Goal: Information Seeking & Learning: Learn about a topic

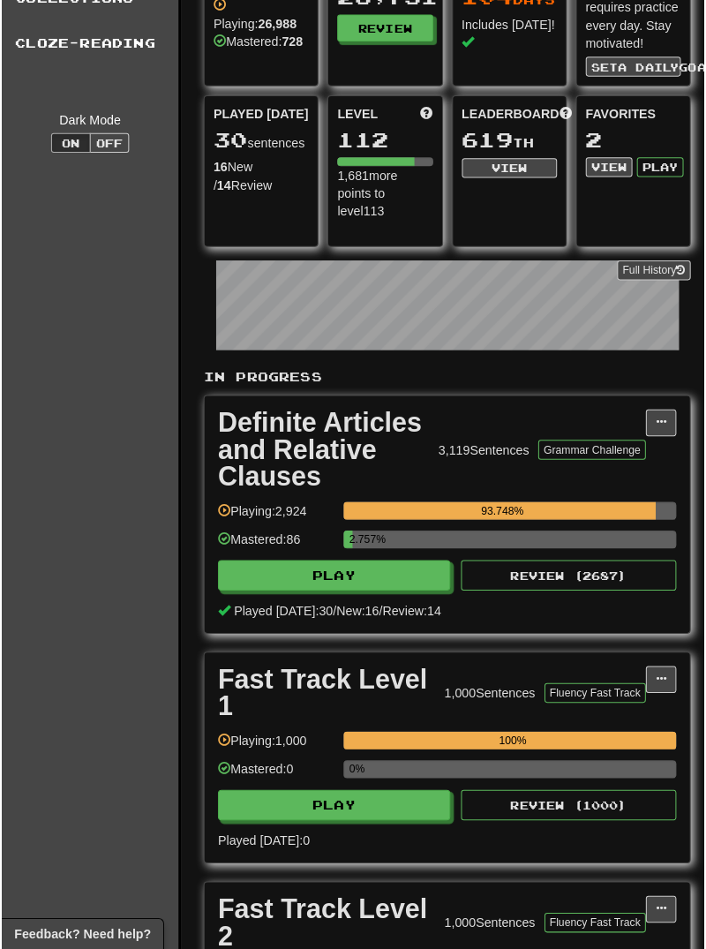
scroll to position [98, 0]
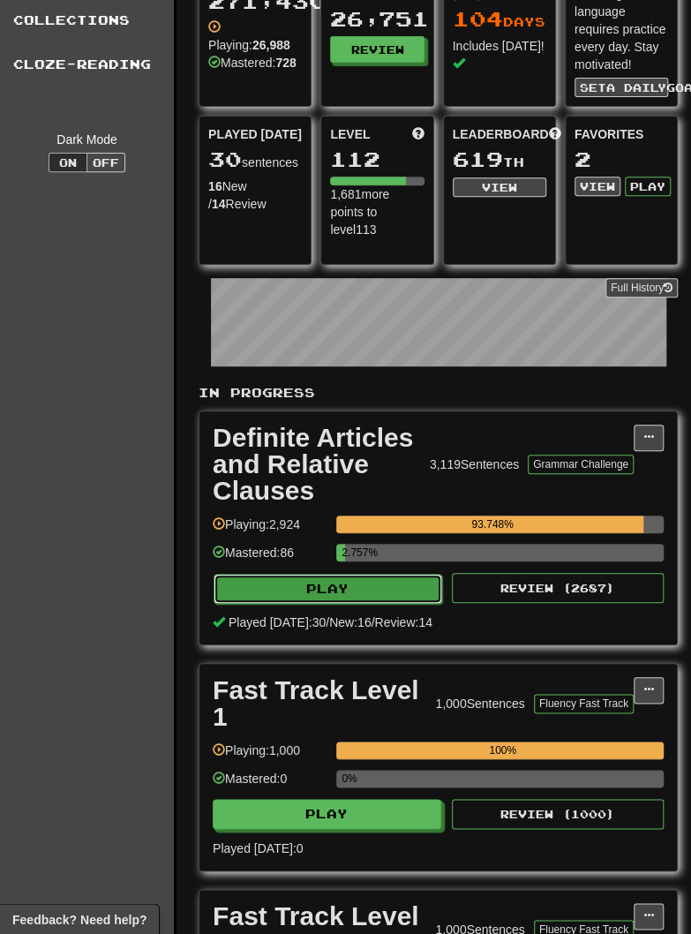
click at [277, 583] on button "Play" at bounding box center [328, 589] width 229 height 30
select select "********"
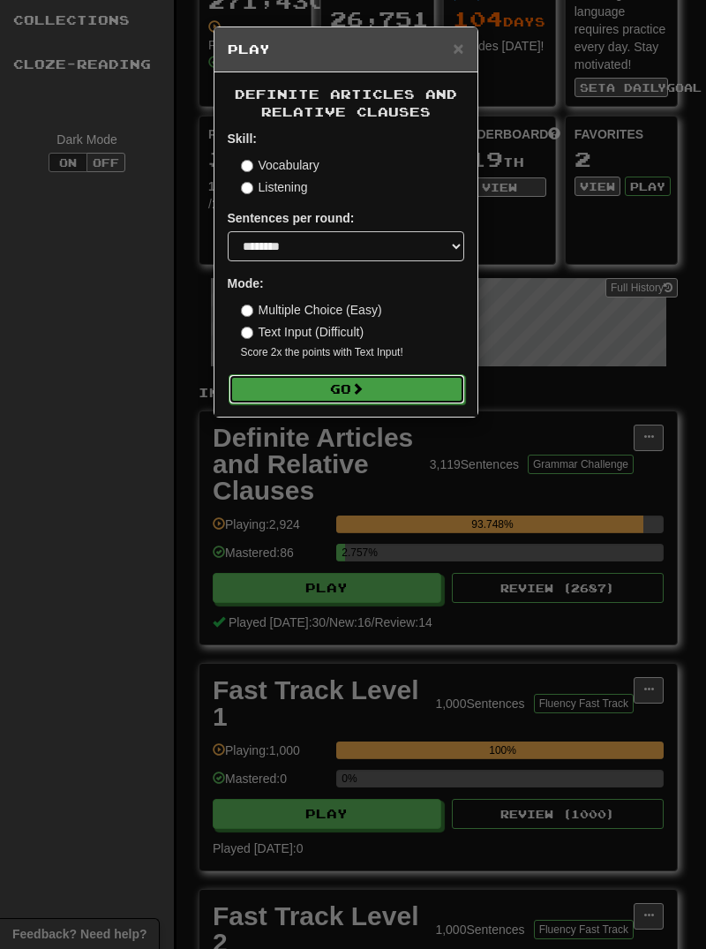
click at [294, 396] on button "Go" at bounding box center [347, 389] width 237 height 30
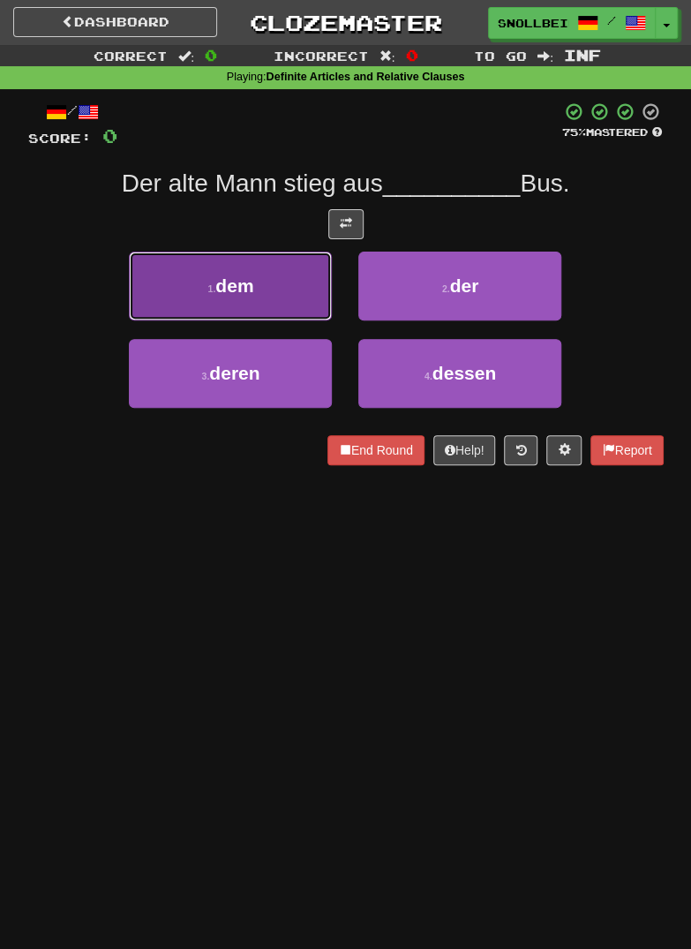
click at [211, 297] on button "1 . dem" at bounding box center [230, 286] width 203 height 69
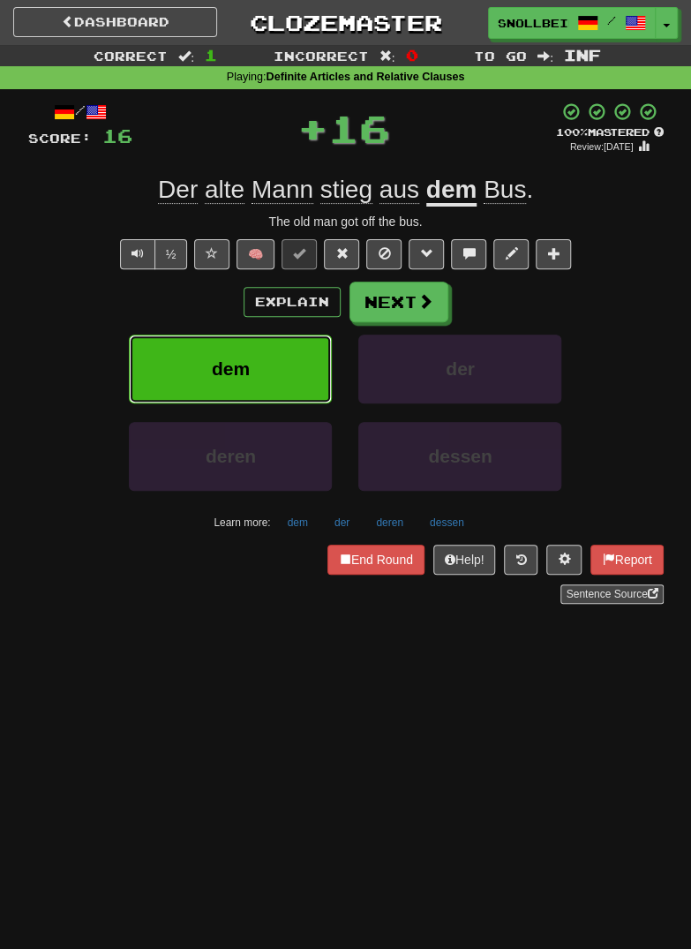
click at [211, 371] on button "dem" at bounding box center [230, 369] width 203 height 69
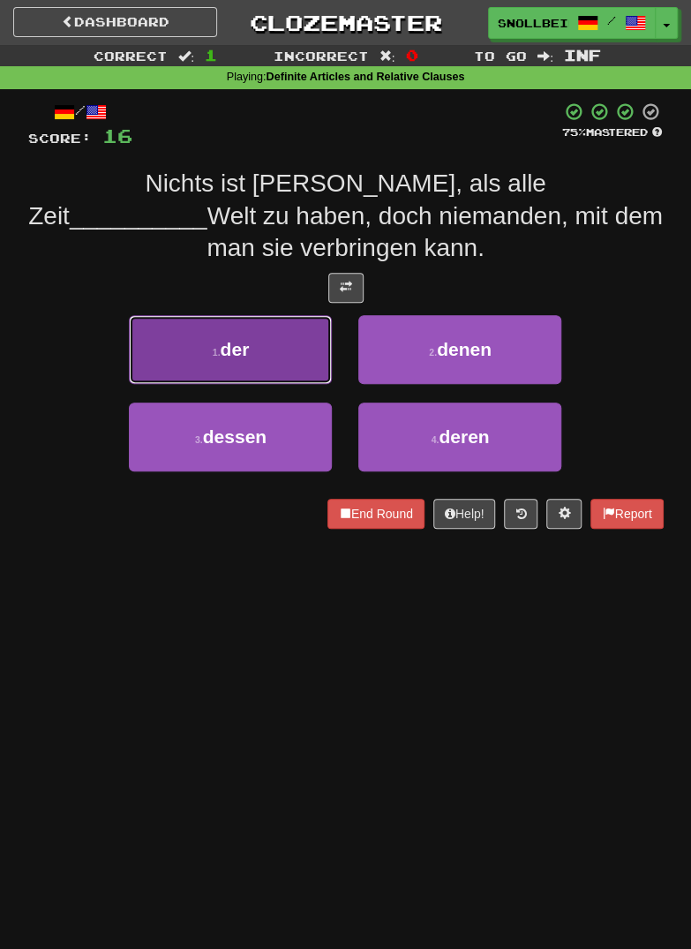
click at [210, 357] on button "1 . der" at bounding box center [230, 349] width 203 height 69
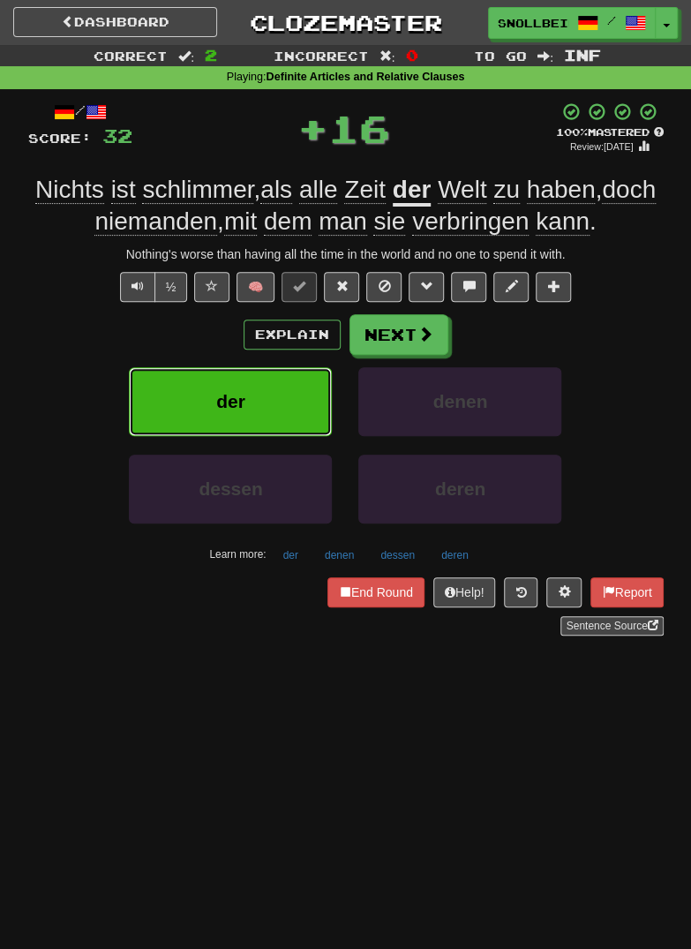
click at [215, 405] on button "der" at bounding box center [230, 401] width 203 height 69
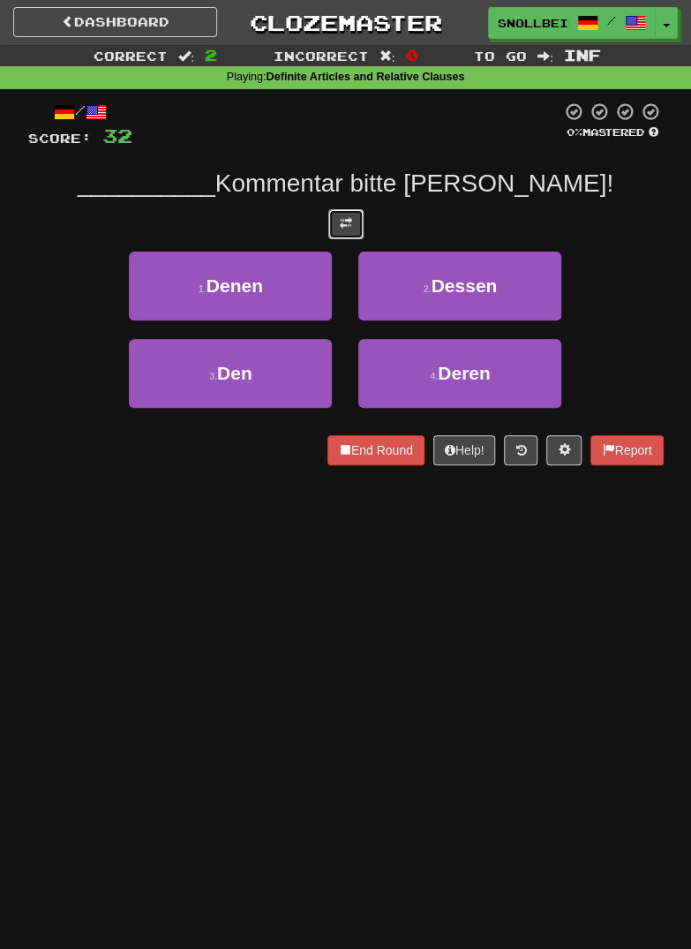
click at [346, 227] on span at bounding box center [346, 223] width 12 height 12
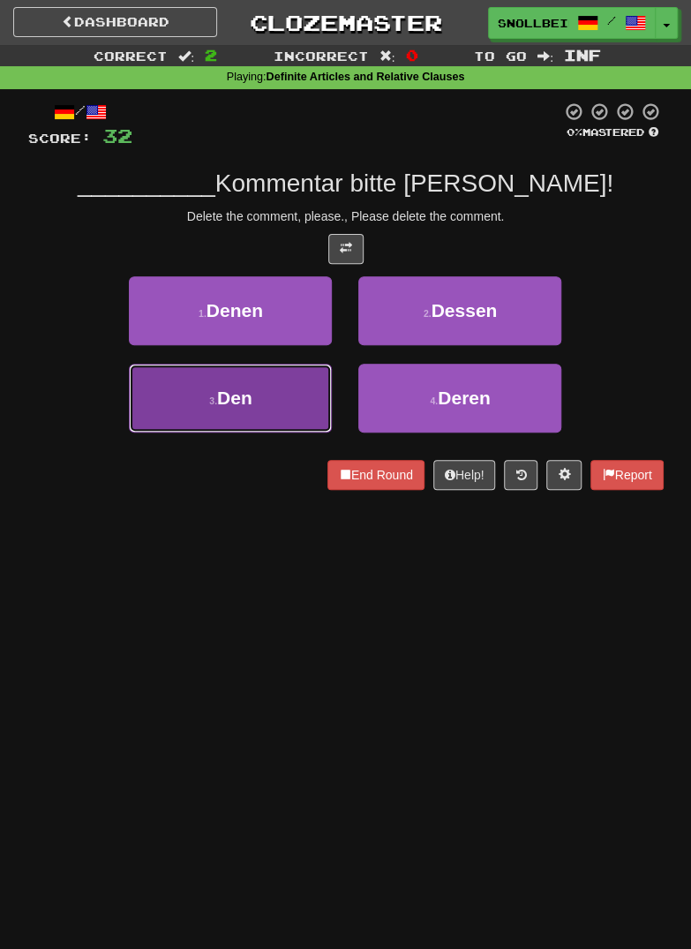
click at [207, 407] on button "3 . Den" at bounding box center [230, 398] width 203 height 69
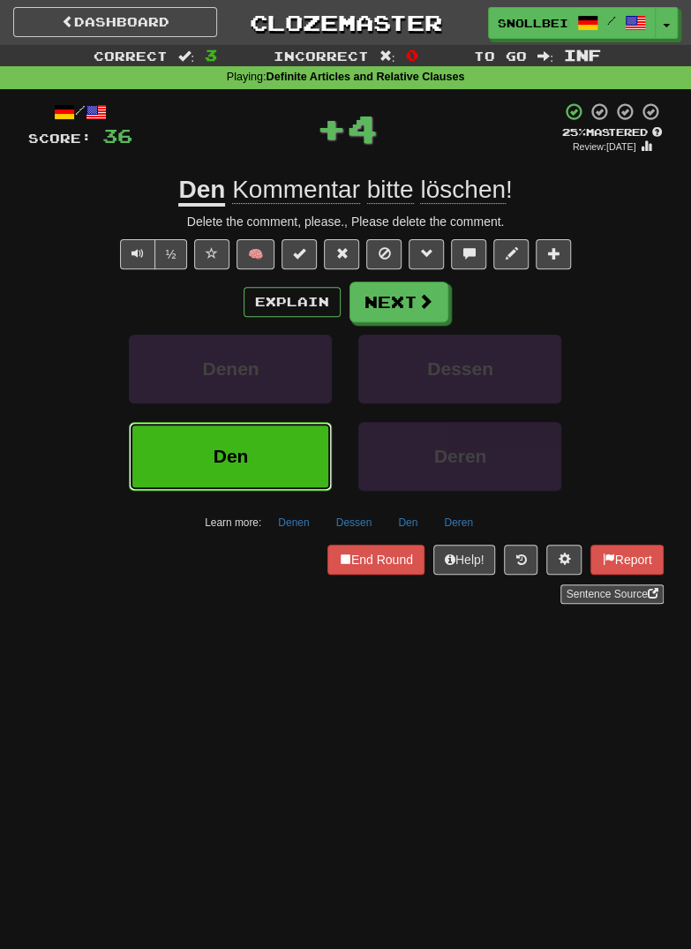
click at [229, 463] on span "Den" at bounding box center [231, 456] width 35 height 20
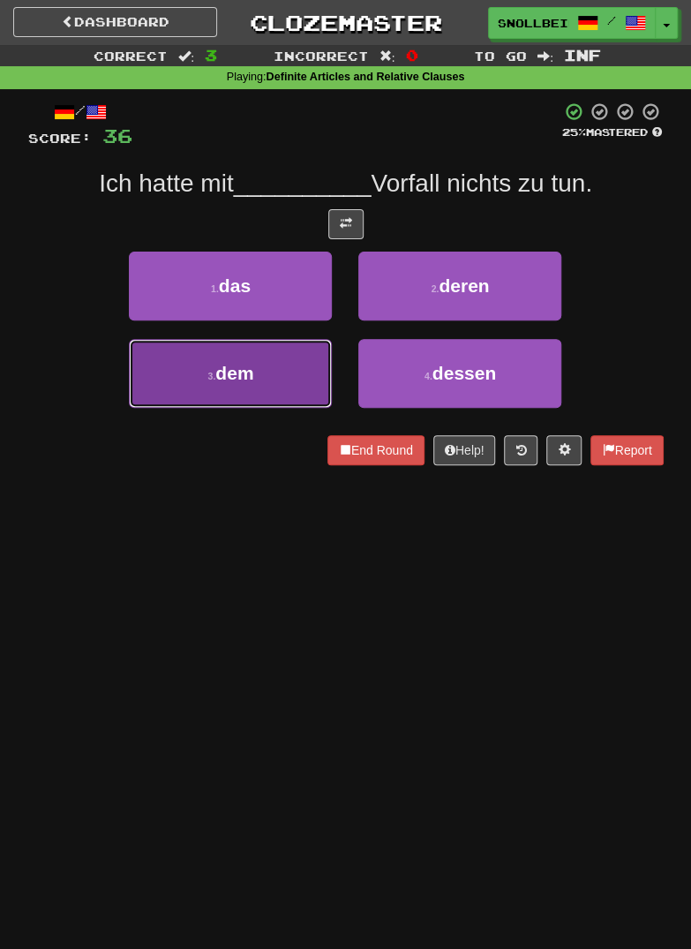
click at [211, 382] on button "3 . dem" at bounding box center [230, 373] width 203 height 69
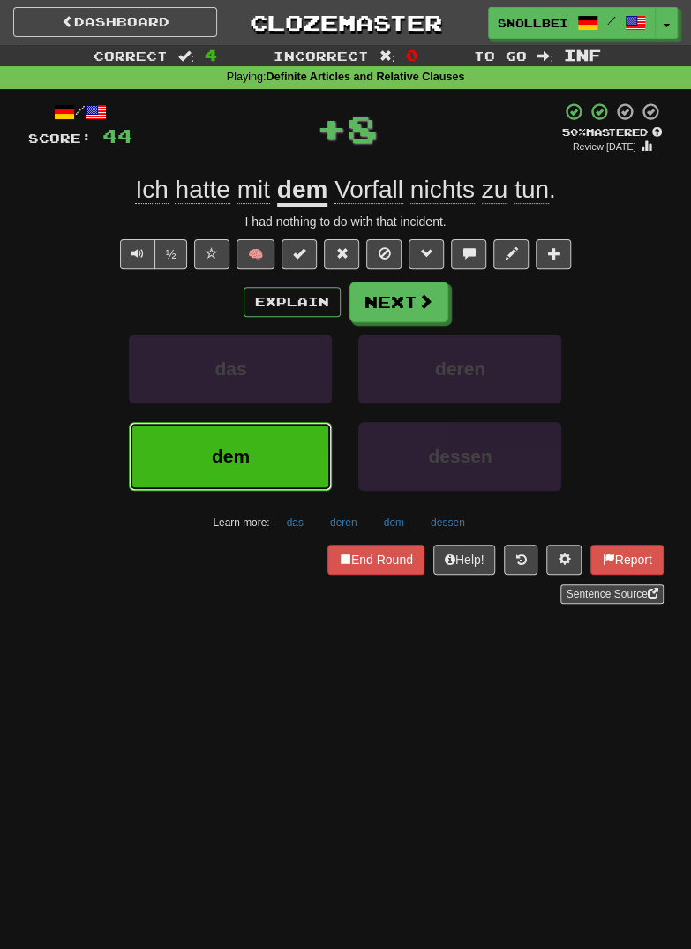
click at [229, 460] on span "dem" at bounding box center [231, 456] width 38 height 20
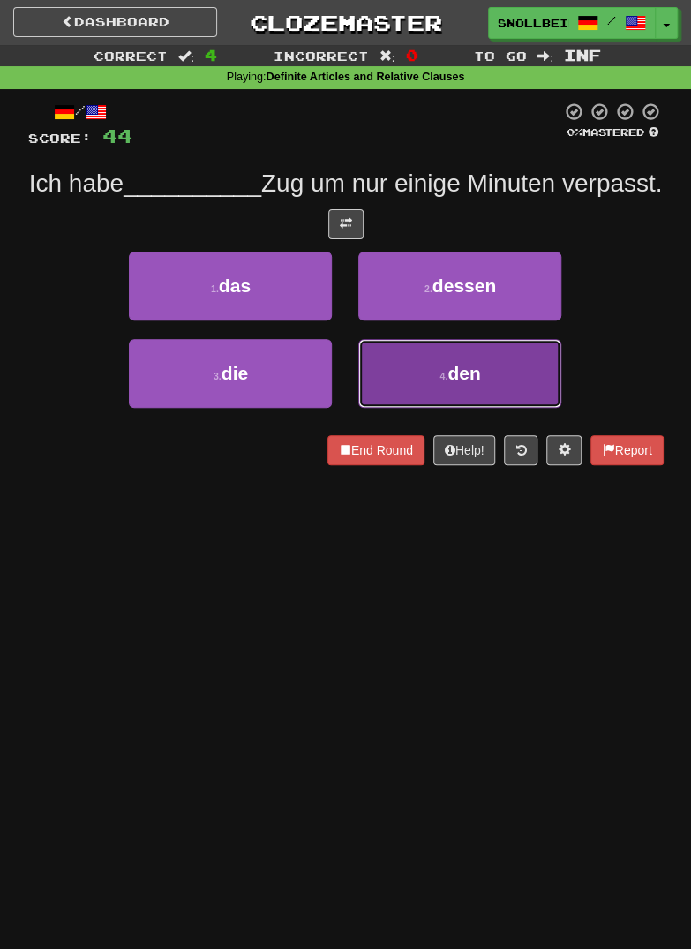
click at [431, 399] on button "4 . den" at bounding box center [459, 373] width 203 height 69
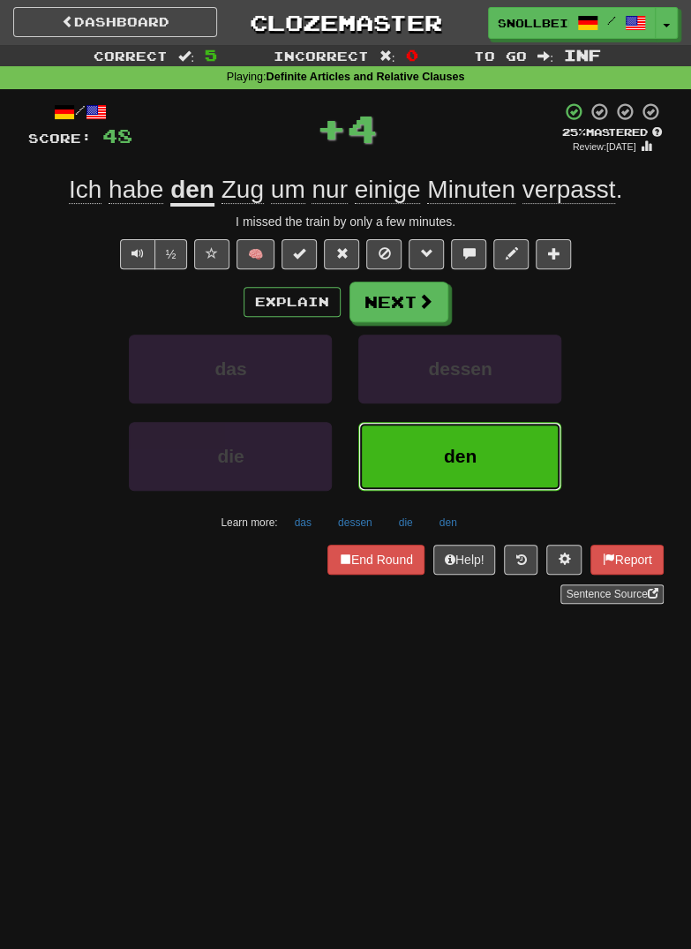
click at [425, 452] on button "den" at bounding box center [459, 456] width 203 height 69
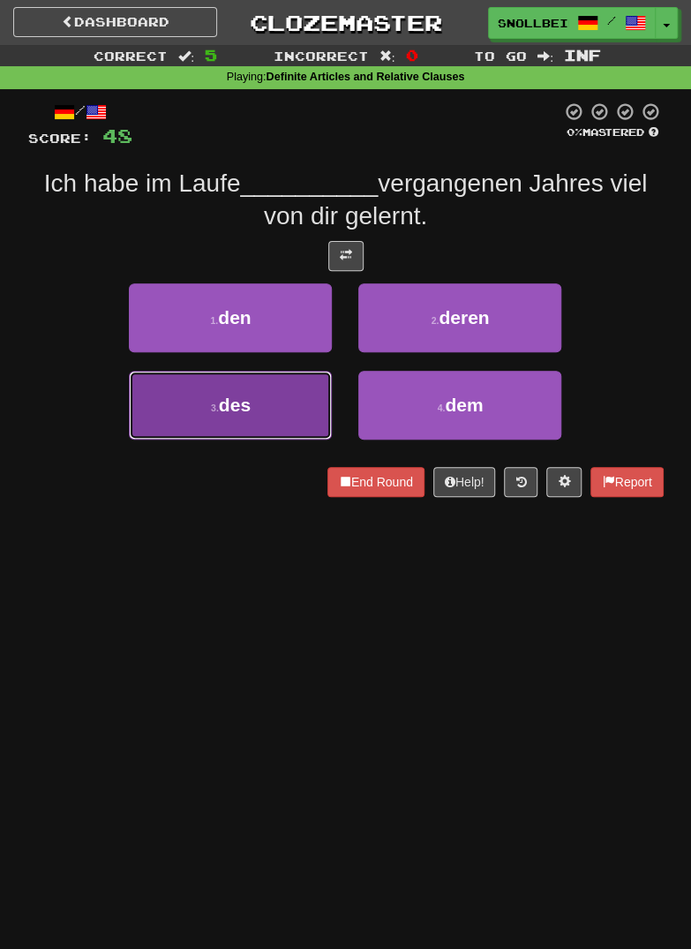
click at [262, 417] on button "3 . des" at bounding box center [230, 405] width 203 height 69
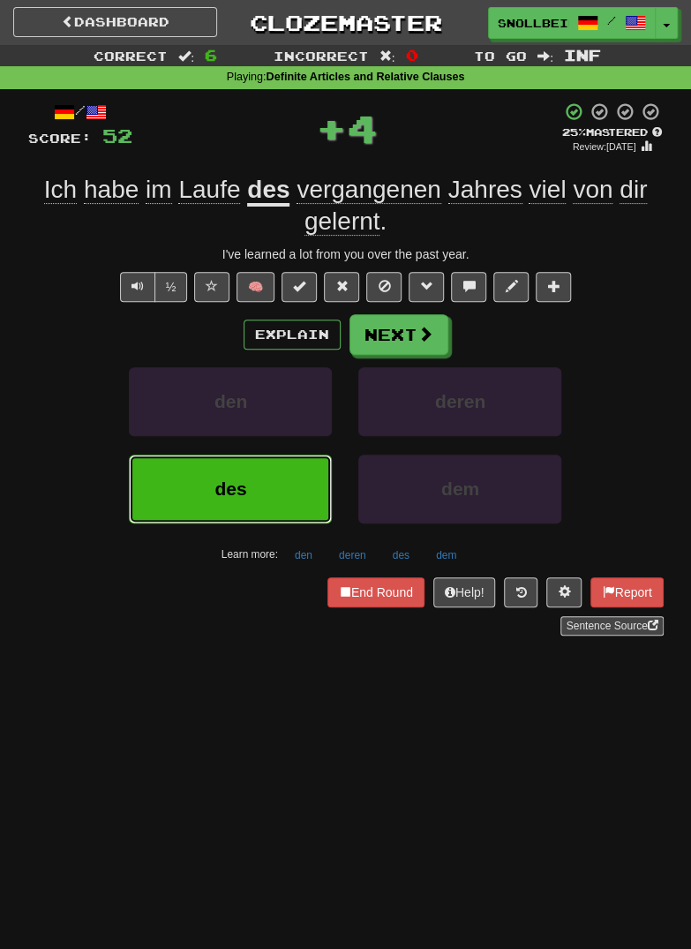
click at [249, 495] on button "des" at bounding box center [230, 489] width 203 height 69
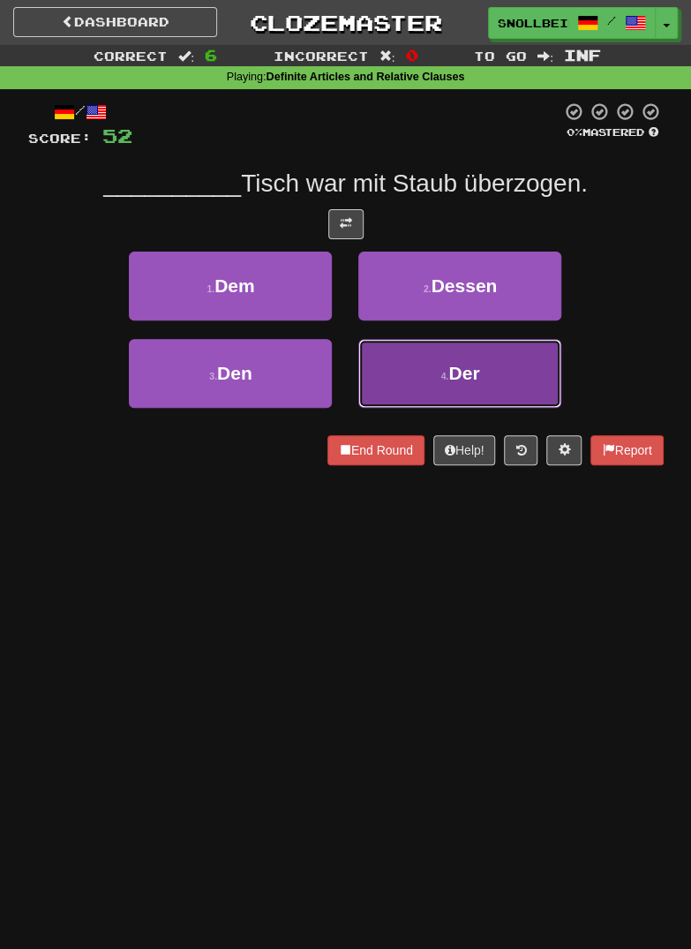
click at [432, 385] on button "4 . Der" at bounding box center [459, 373] width 203 height 69
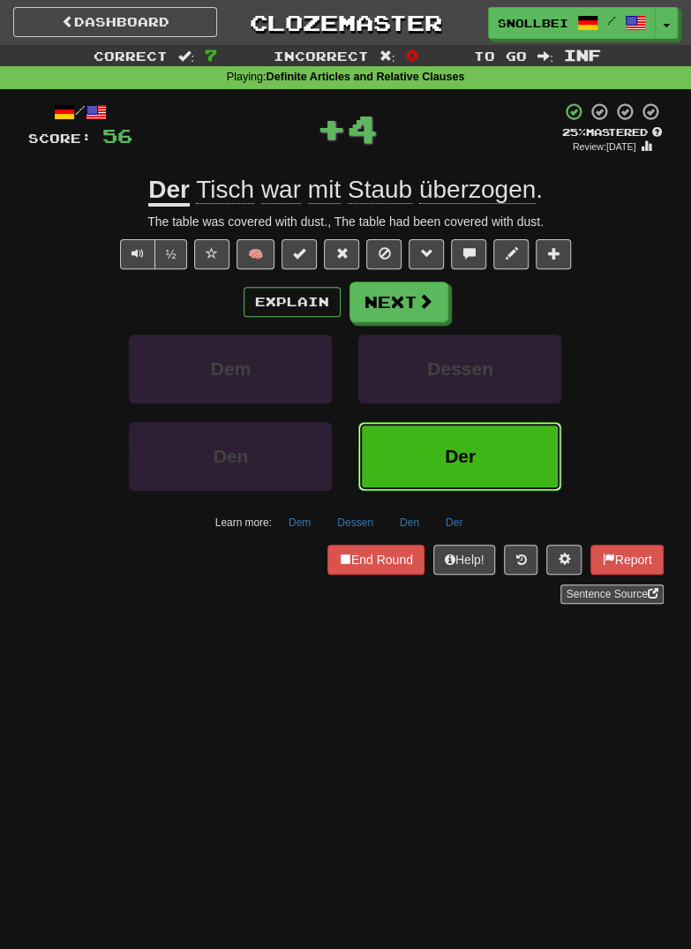
click at [425, 455] on button "Der" at bounding box center [459, 456] width 203 height 69
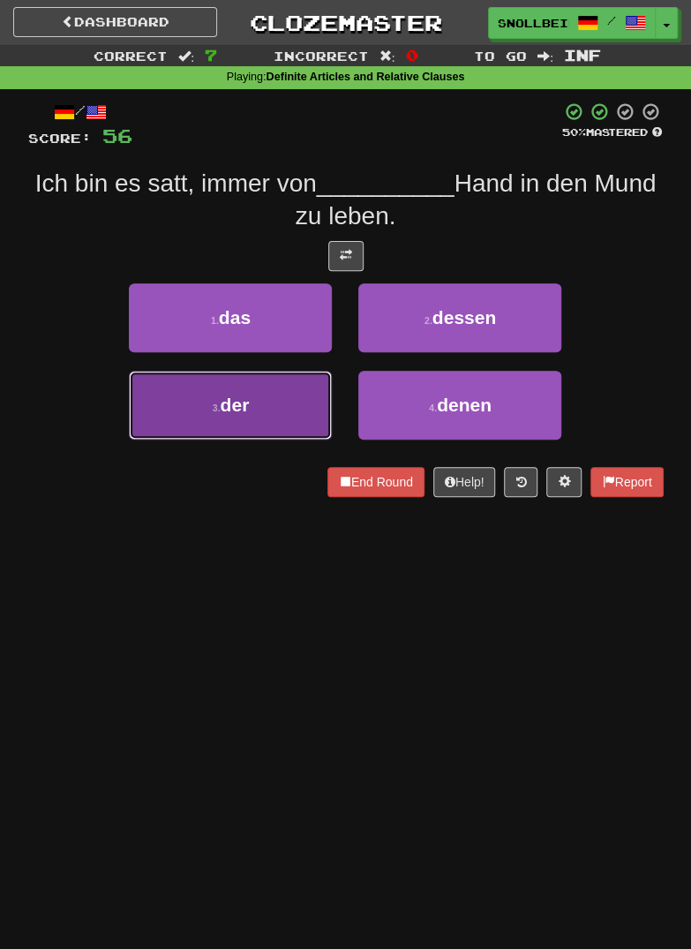
click at [215, 408] on small "3 ." at bounding box center [217, 407] width 8 height 11
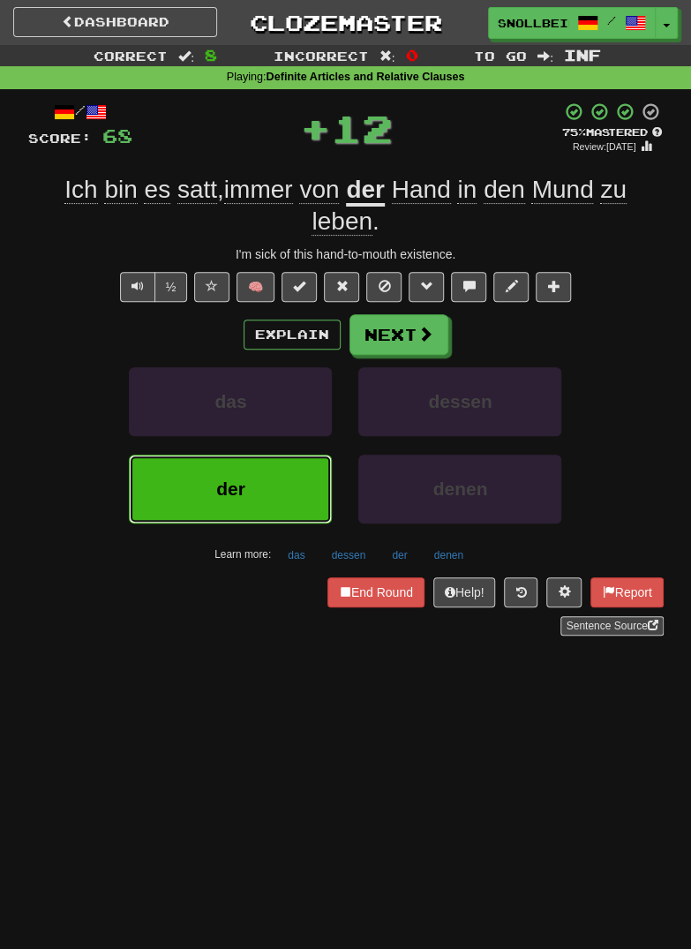
click at [229, 490] on span "der" at bounding box center [230, 488] width 29 height 20
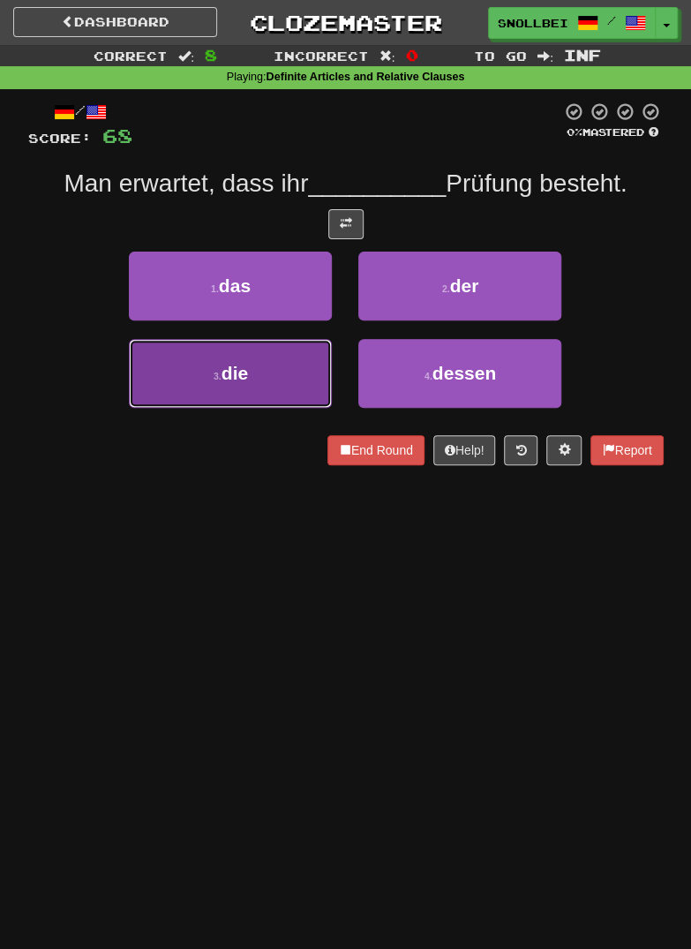
click at [201, 382] on button "3 . die" at bounding box center [230, 373] width 203 height 69
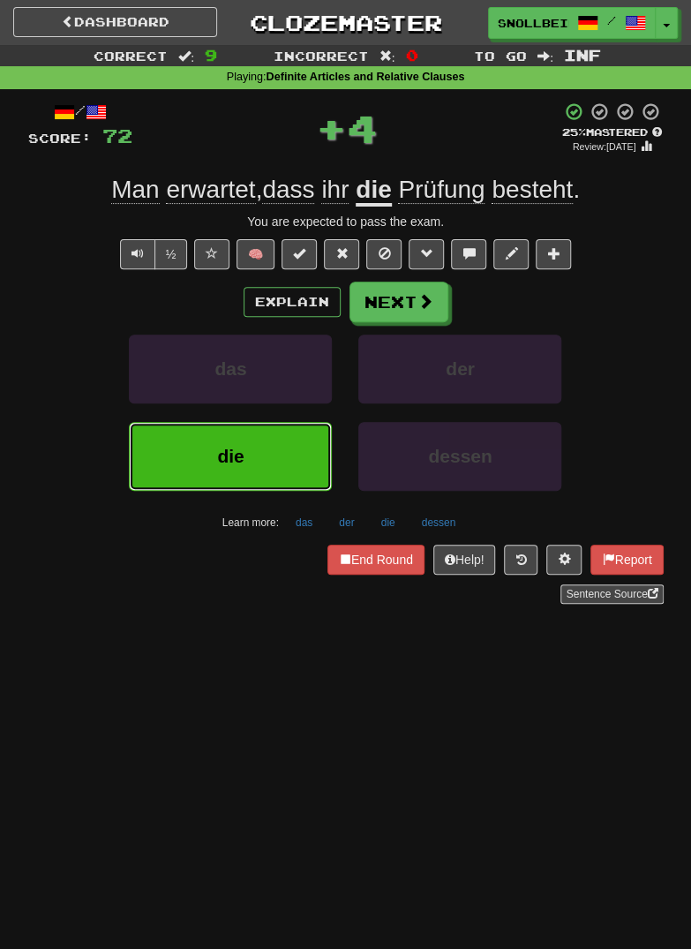
click at [208, 472] on button "die" at bounding box center [230, 456] width 203 height 69
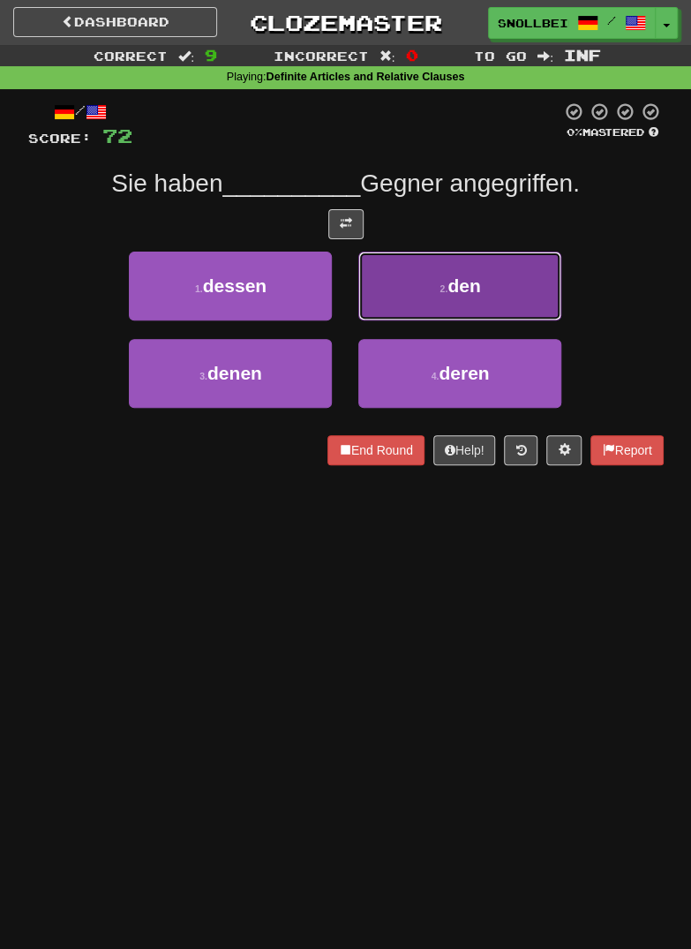
click at [430, 285] on button "2 . den" at bounding box center [459, 286] width 203 height 69
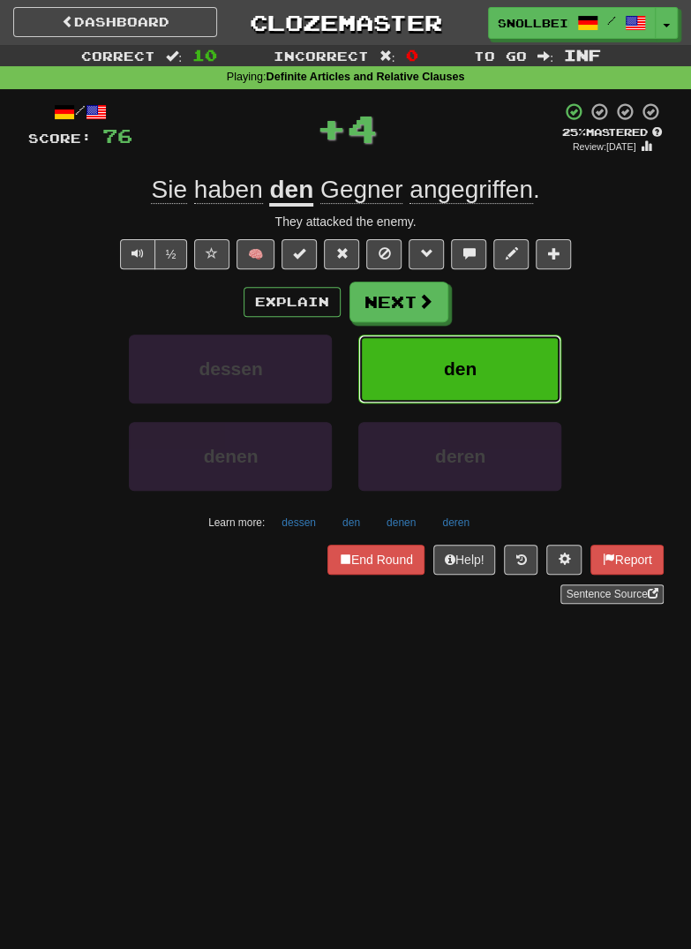
click at [428, 362] on button "den" at bounding box center [459, 369] width 203 height 69
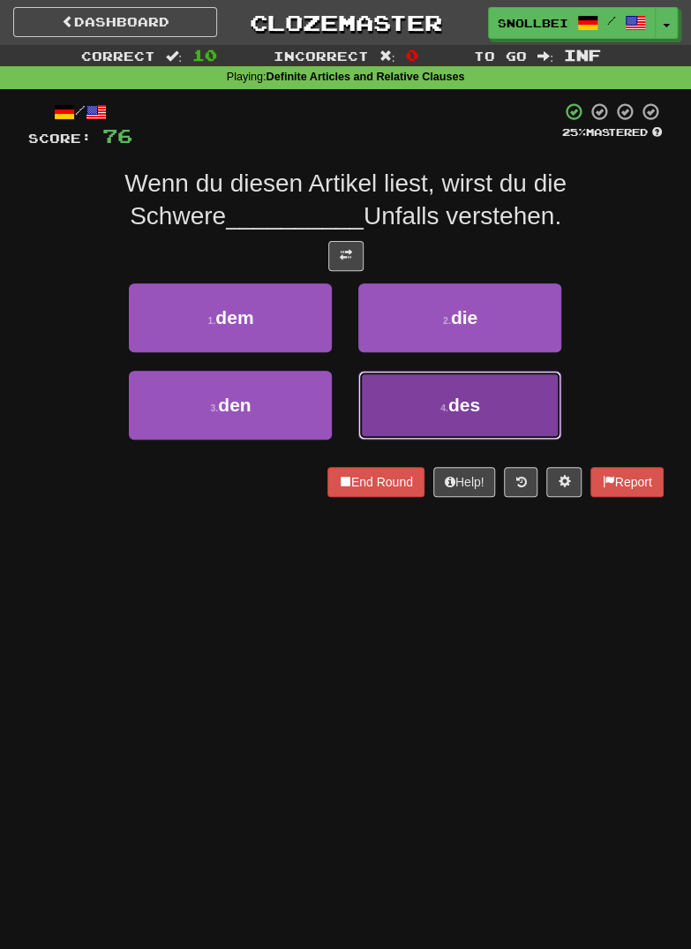
click at [421, 410] on button "4 . des" at bounding box center [459, 405] width 203 height 69
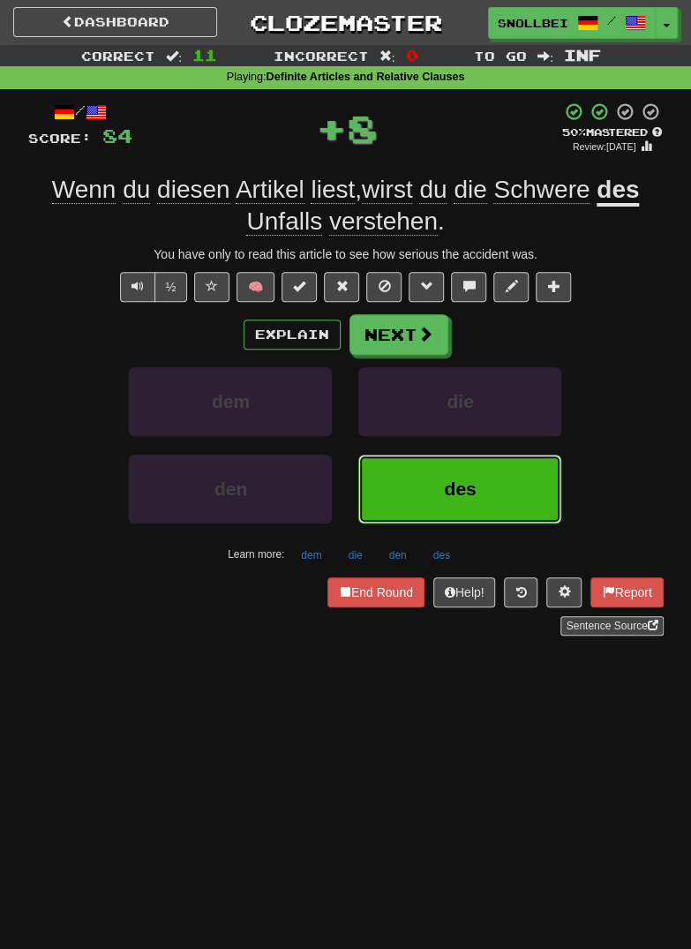
click at [416, 492] on button "des" at bounding box center [459, 489] width 203 height 69
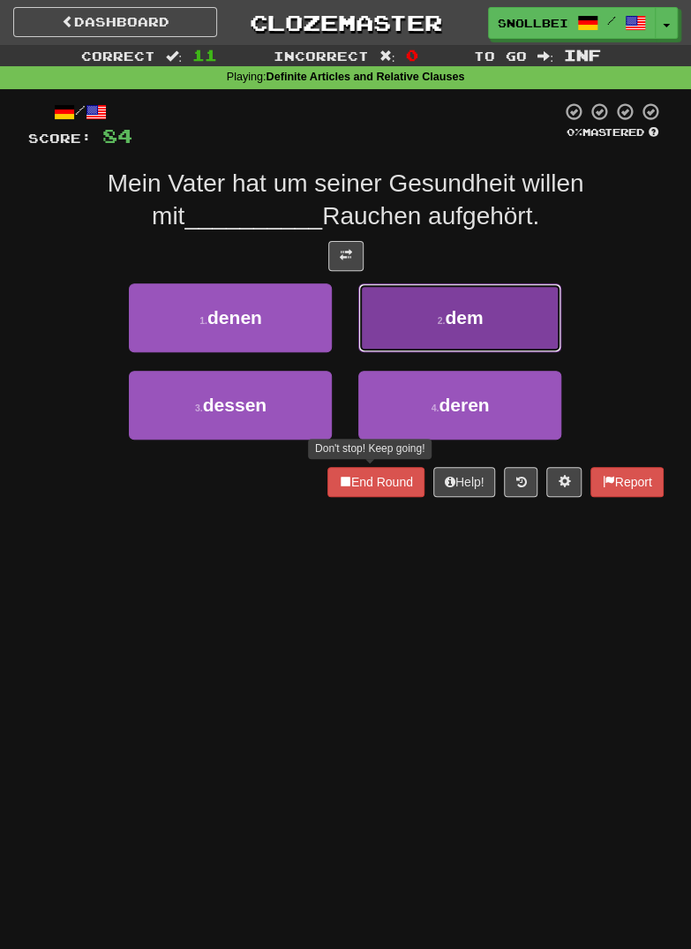
click at [428, 338] on button "2 . dem" at bounding box center [459, 317] width 203 height 69
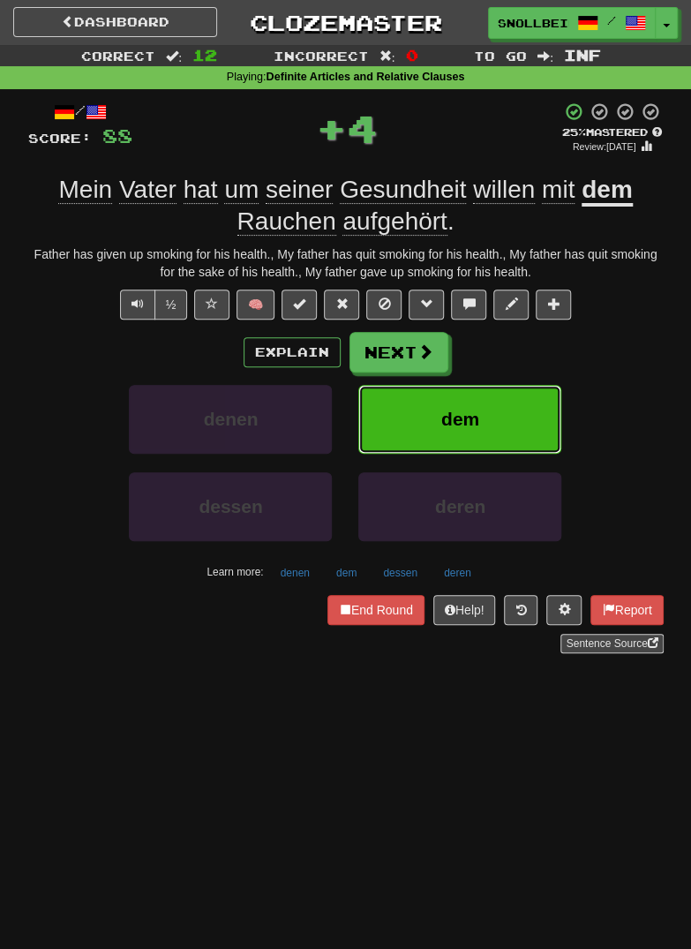
click at [419, 427] on button "dem" at bounding box center [459, 419] width 203 height 69
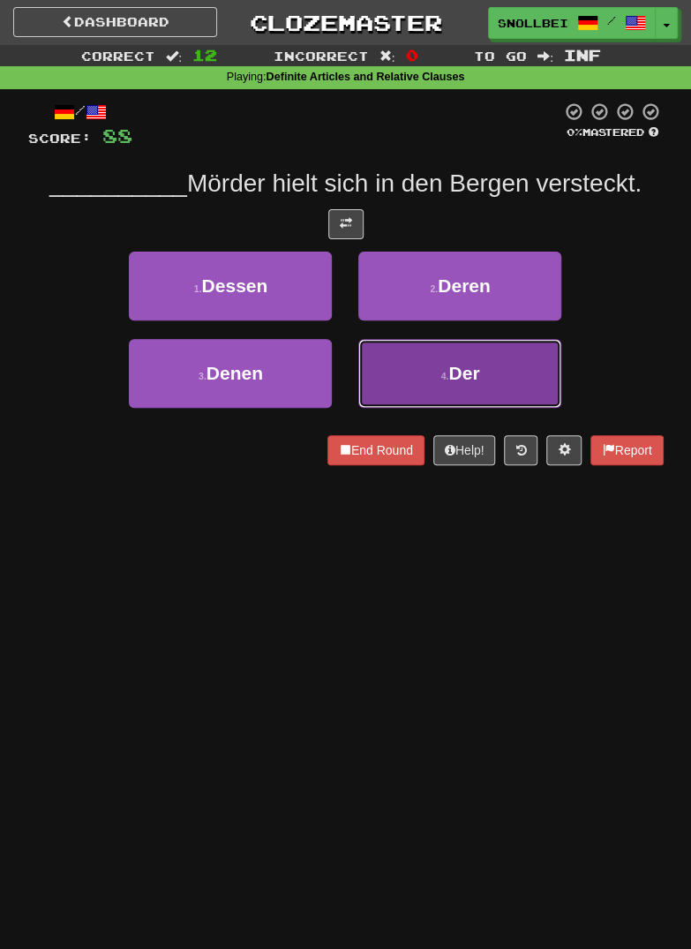
click at [435, 384] on button "4 . Der" at bounding box center [459, 373] width 203 height 69
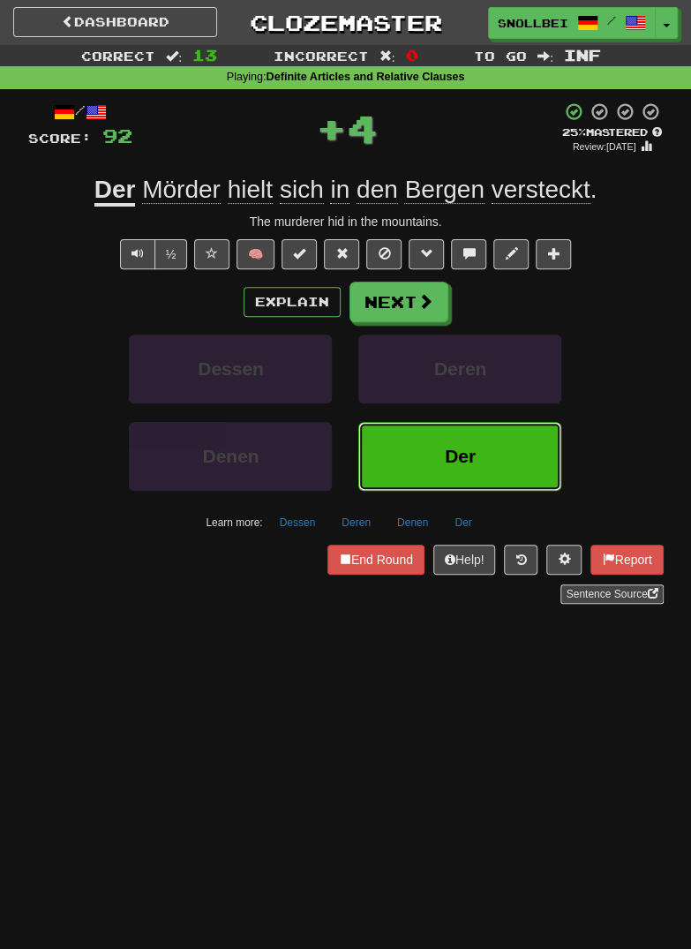
click at [420, 474] on button "Der" at bounding box center [459, 456] width 203 height 69
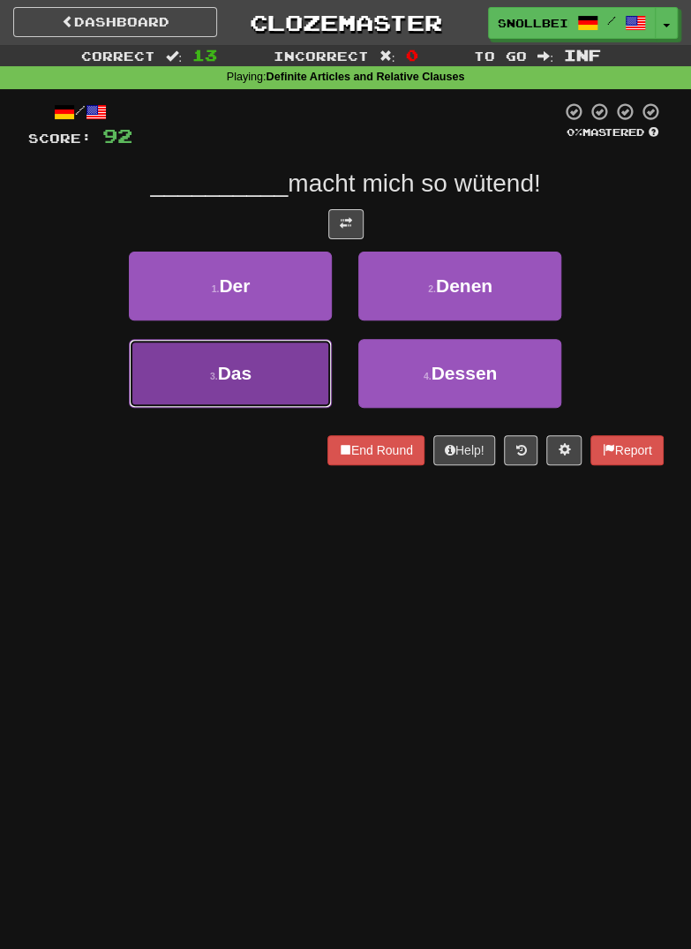
click at [232, 387] on button "3 . Das" at bounding box center [230, 373] width 203 height 69
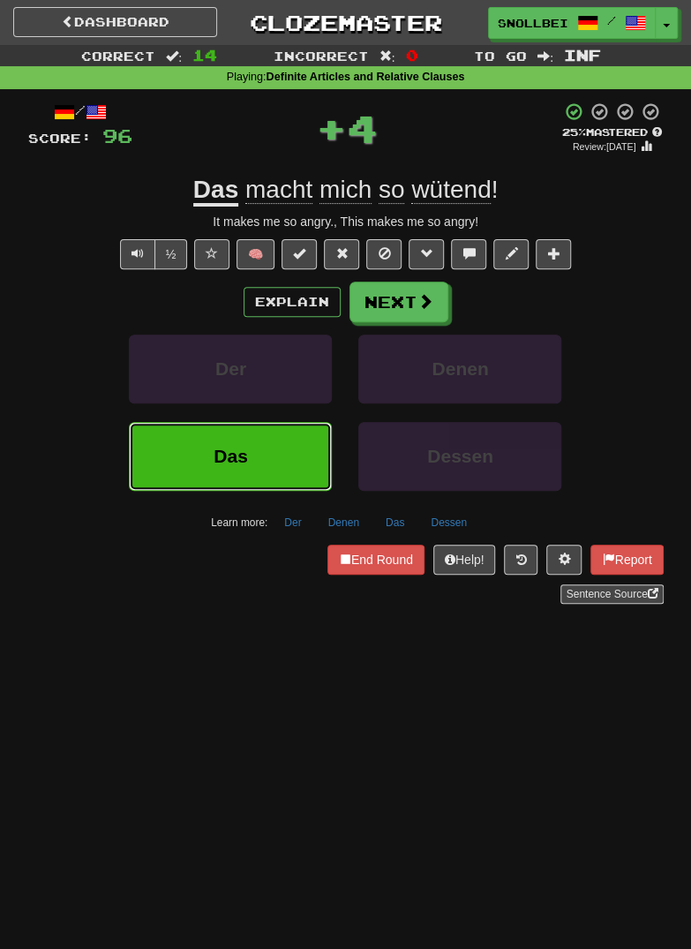
click at [237, 447] on span "Das" at bounding box center [231, 456] width 34 height 20
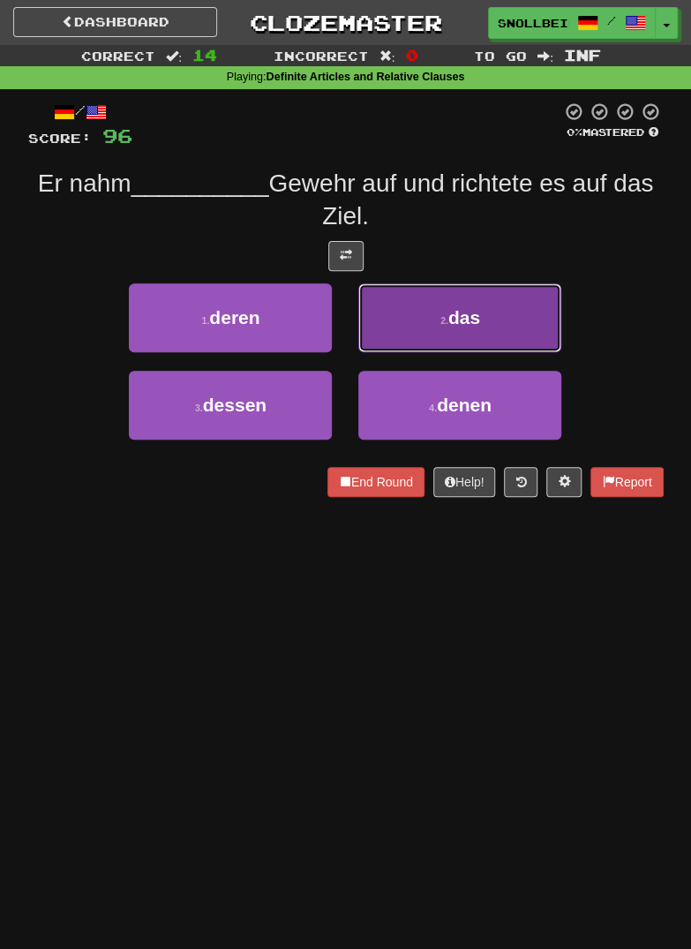
click at [402, 331] on button "2 . das" at bounding box center [459, 317] width 203 height 69
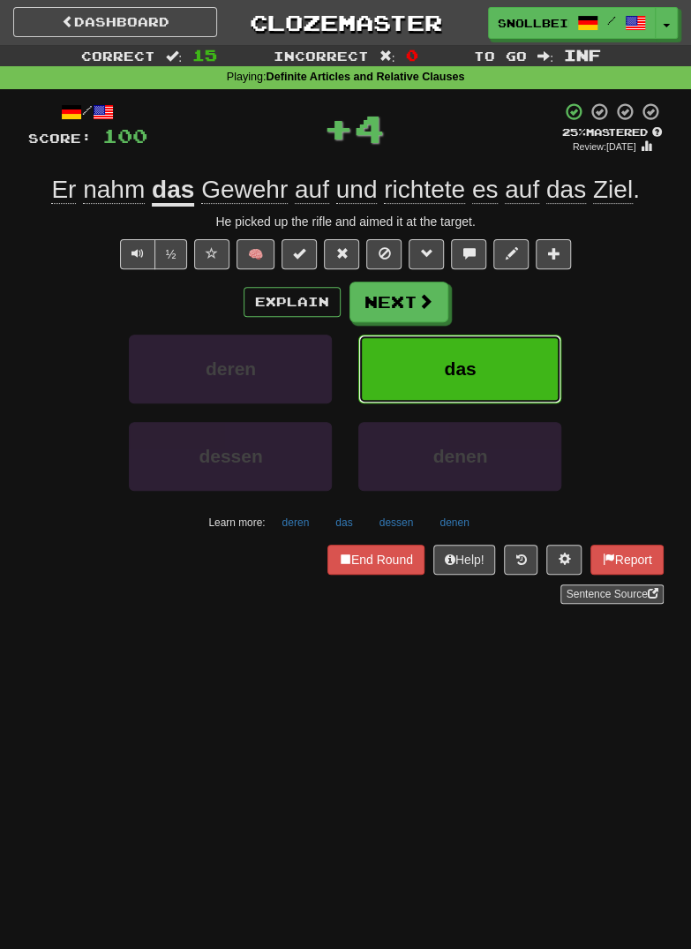
click at [432, 379] on button "das" at bounding box center [459, 369] width 203 height 69
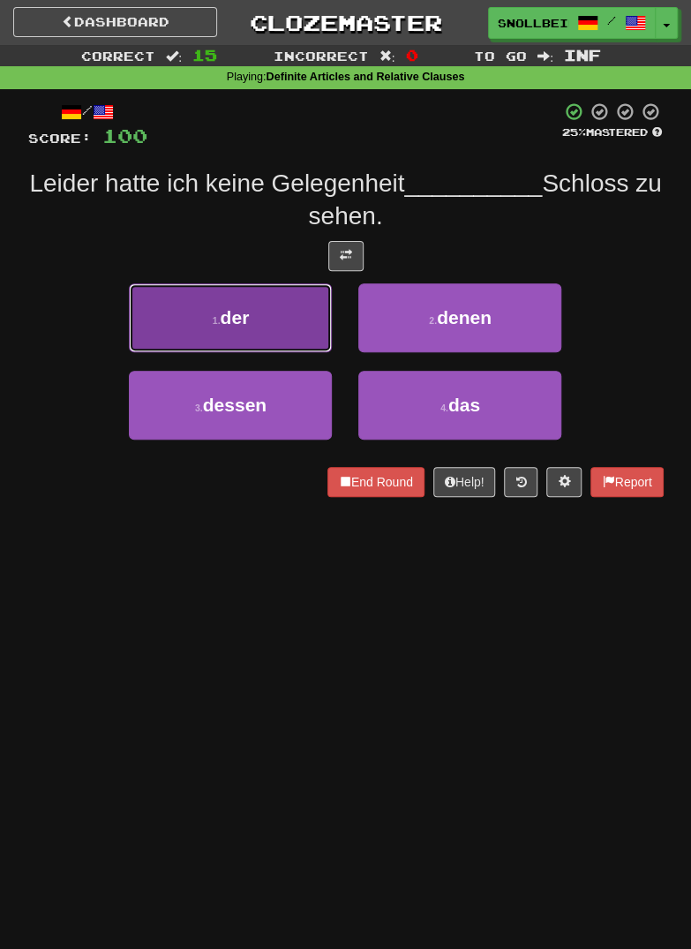
click at [241, 317] on span "der" at bounding box center [235, 317] width 29 height 20
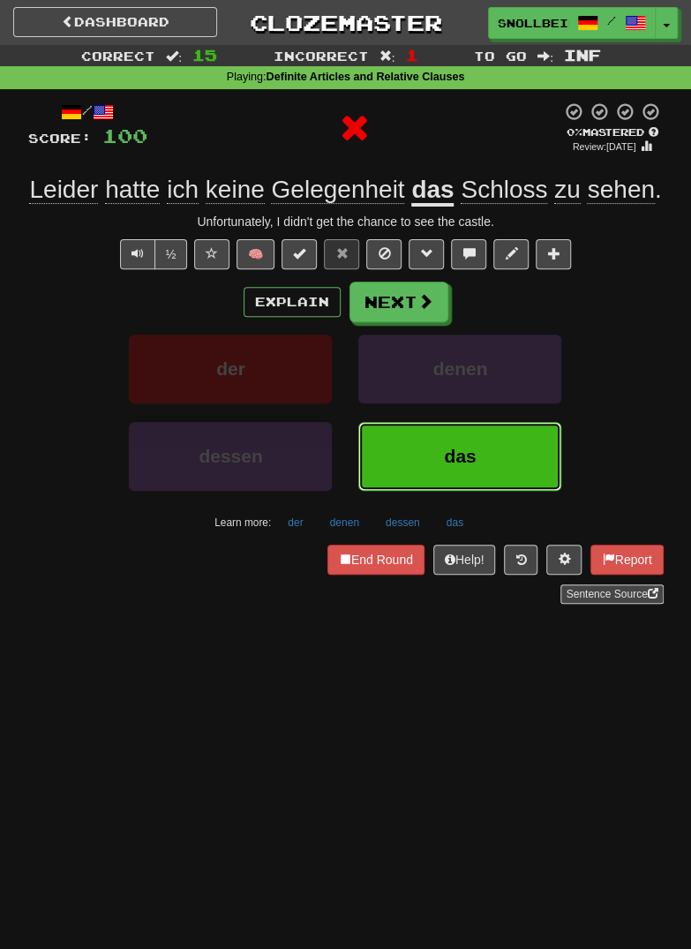
click at [421, 480] on button "das" at bounding box center [459, 456] width 203 height 69
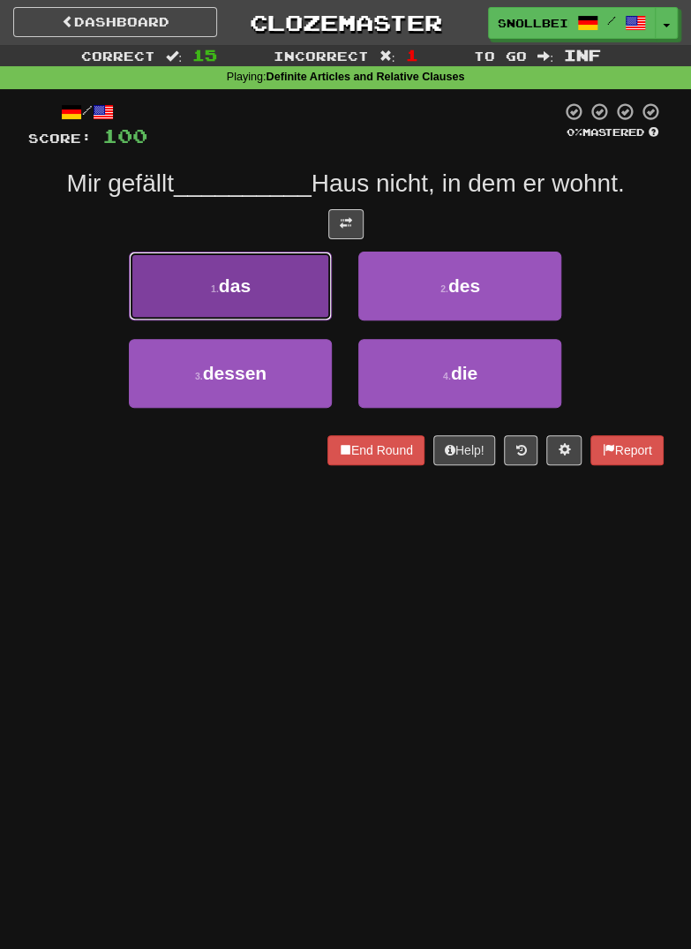
click at [237, 288] on span "das" at bounding box center [235, 285] width 32 height 20
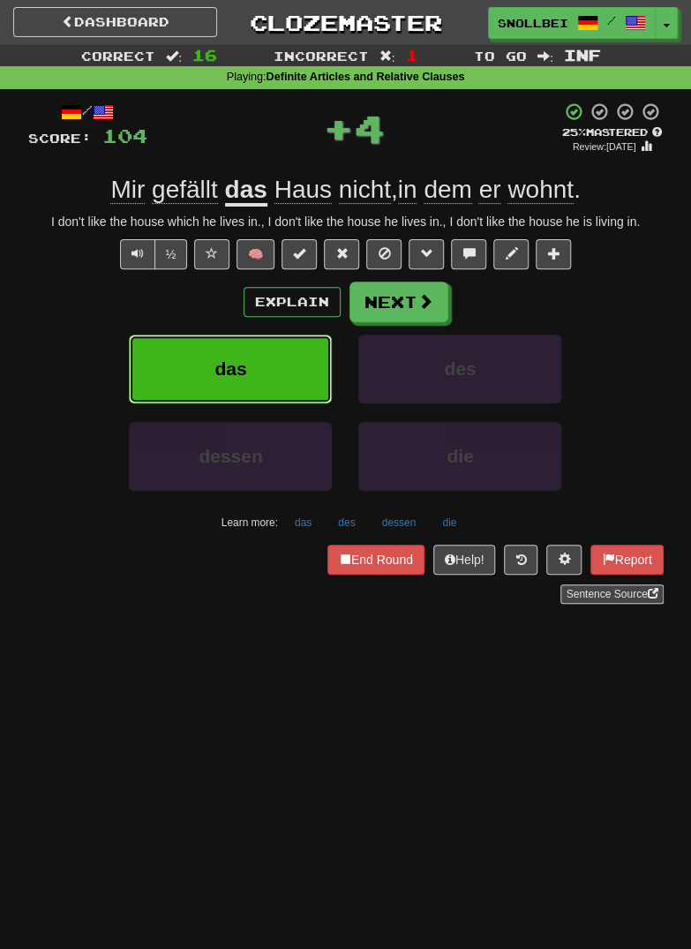
click at [236, 372] on span "das" at bounding box center [230, 368] width 32 height 20
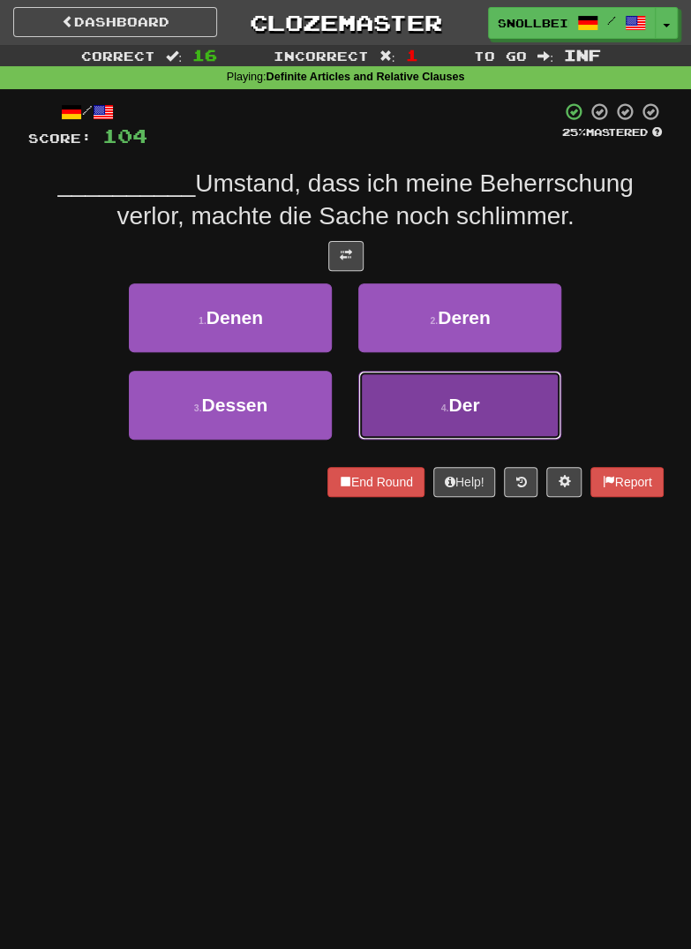
click at [438, 414] on button "4 . Der" at bounding box center [459, 405] width 203 height 69
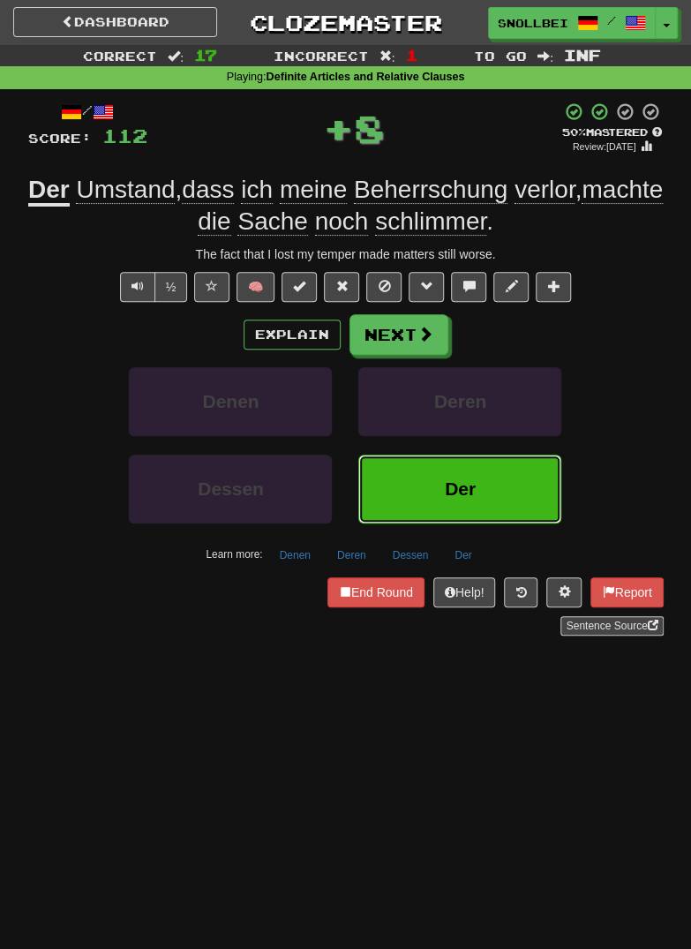
click at [421, 477] on button "Der" at bounding box center [459, 489] width 203 height 69
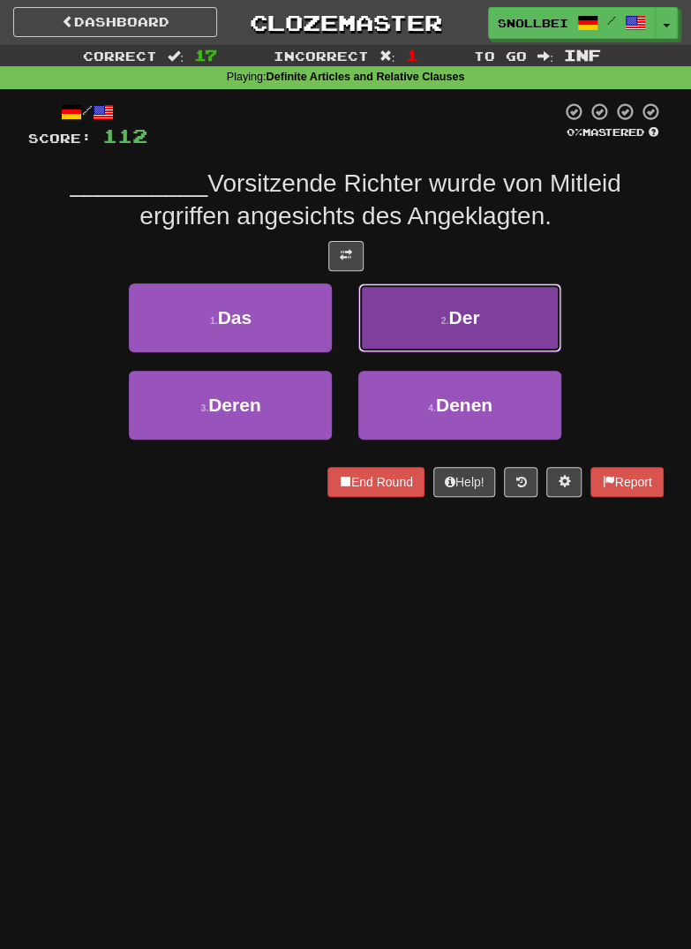
click at [435, 331] on button "2 . Der" at bounding box center [459, 317] width 203 height 69
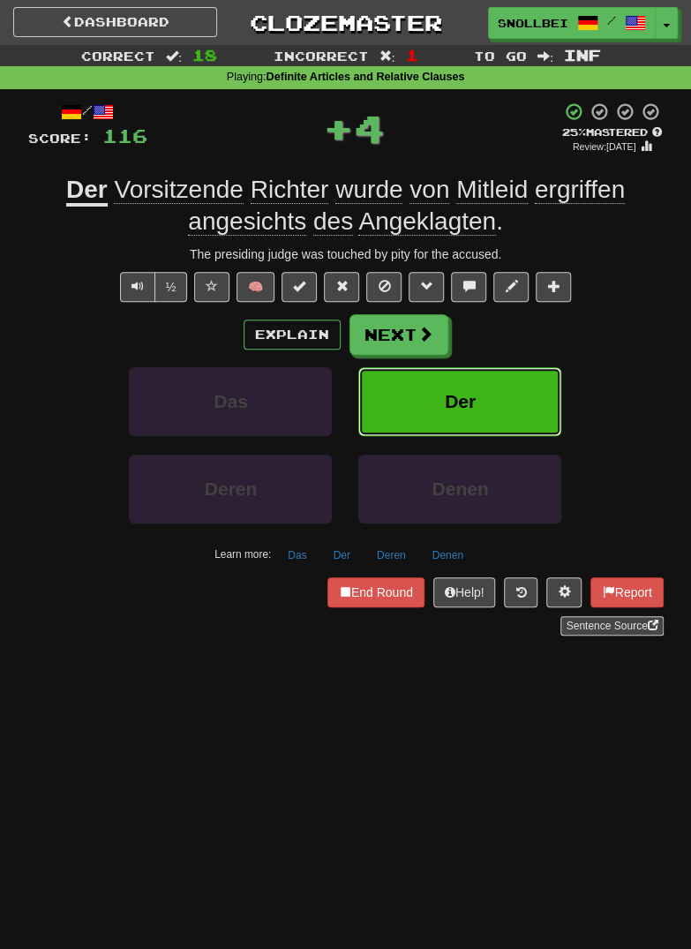
click at [433, 402] on button "Der" at bounding box center [459, 401] width 203 height 69
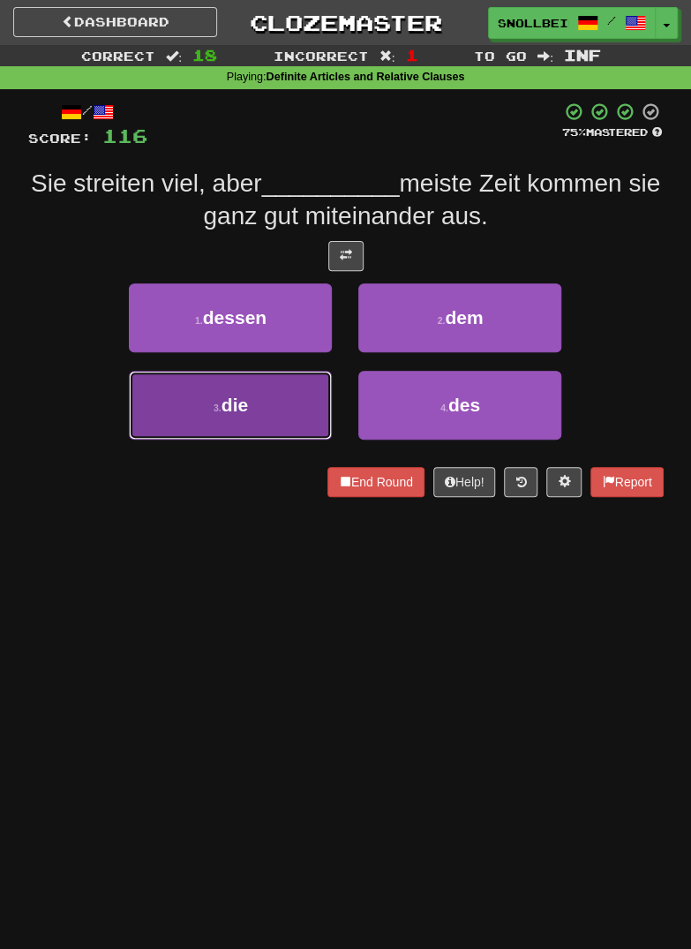
click at [273, 420] on button "3 . die" at bounding box center [230, 405] width 203 height 69
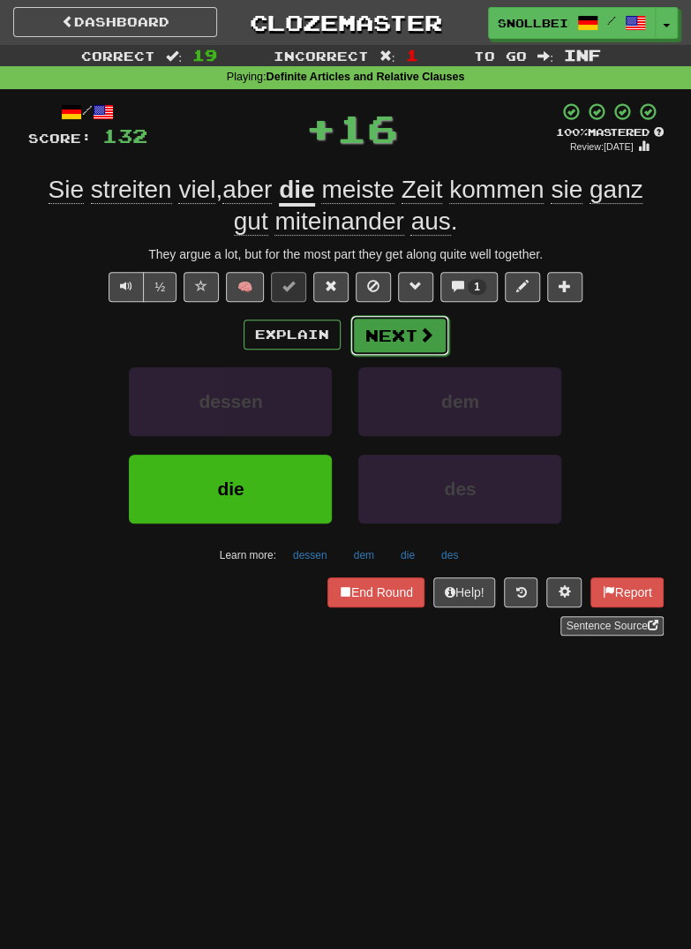
click at [407, 336] on button "Next" at bounding box center [399, 335] width 99 height 41
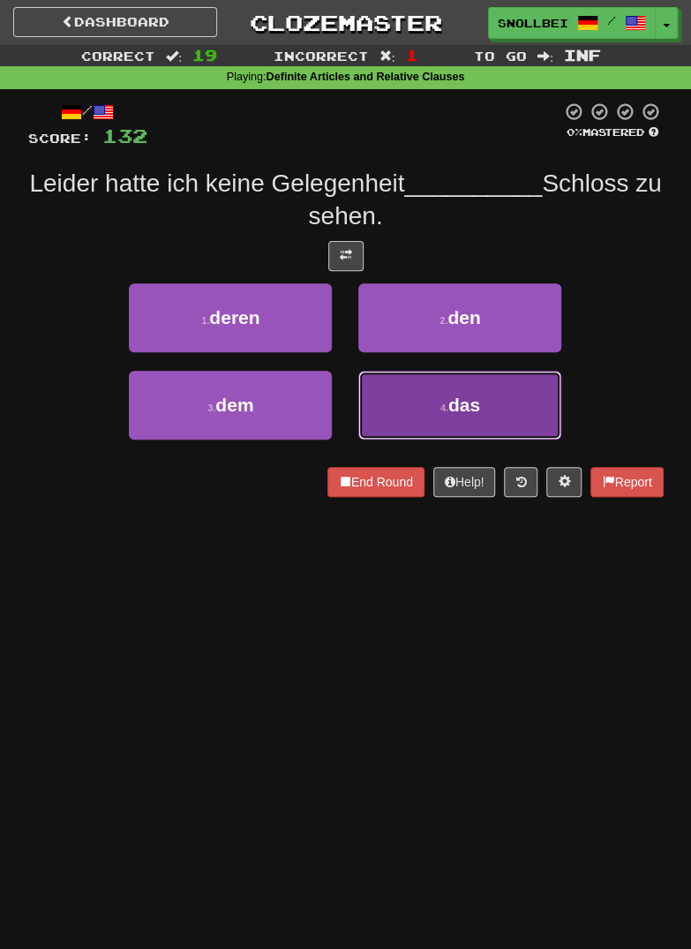
click at [432, 404] on button "4 . das" at bounding box center [459, 405] width 203 height 69
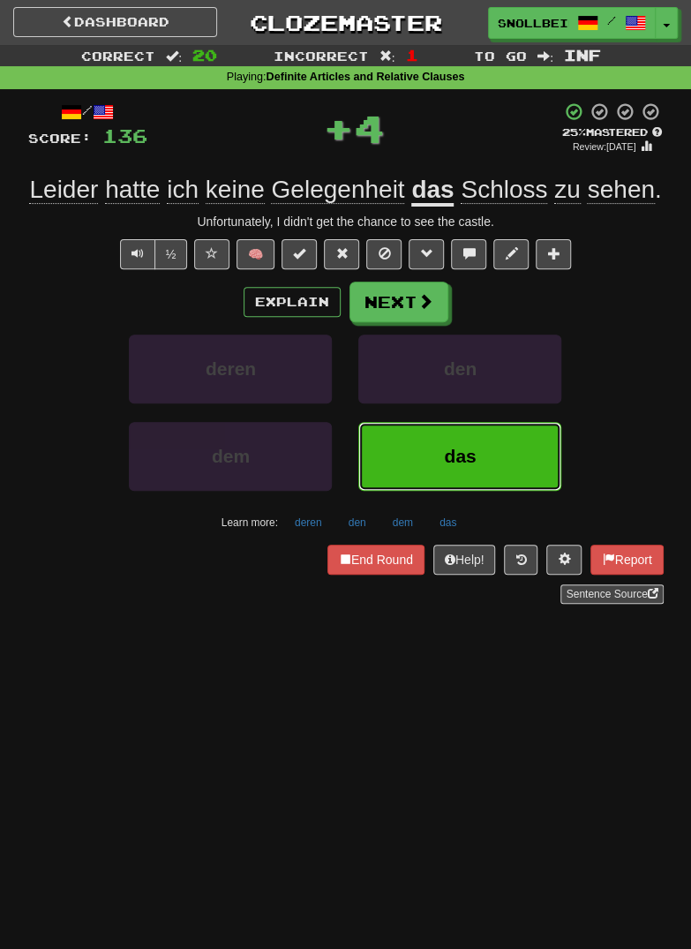
click at [425, 456] on button "das" at bounding box center [459, 456] width 203 height 69
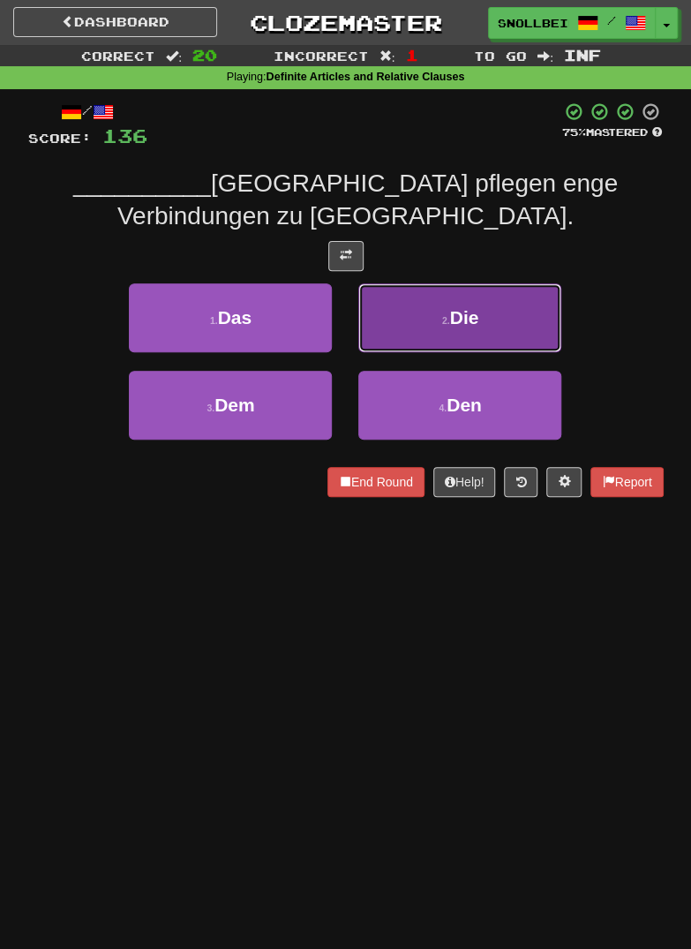
click at [432, 329] on button "2 . Die" at bounding box center [459, 317] width 203 height 69
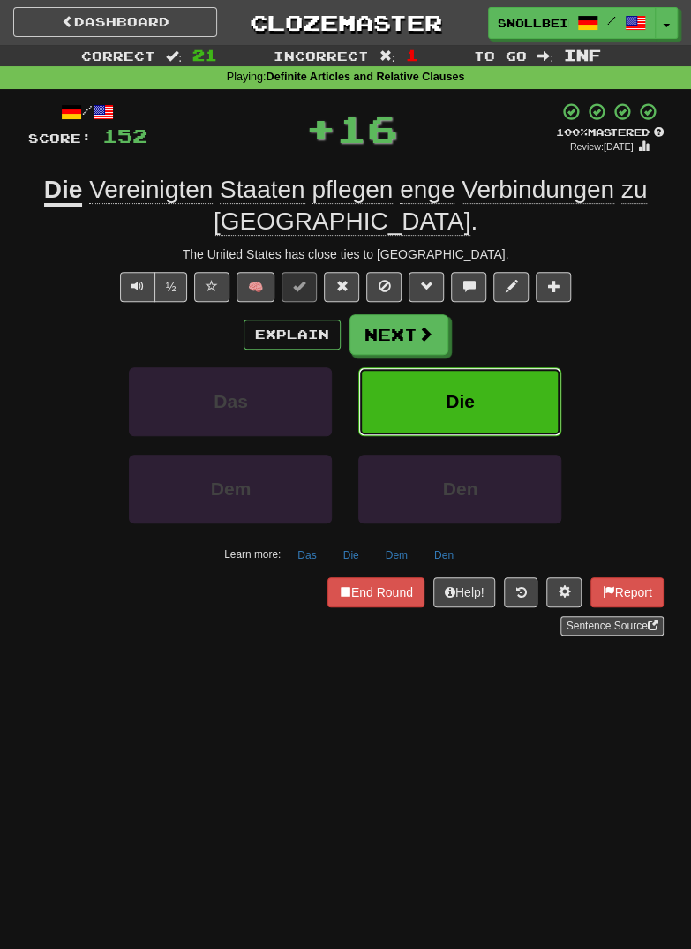
click at [436, 398] on button "Die" at bounding box center [459, 401] width 203 height 69
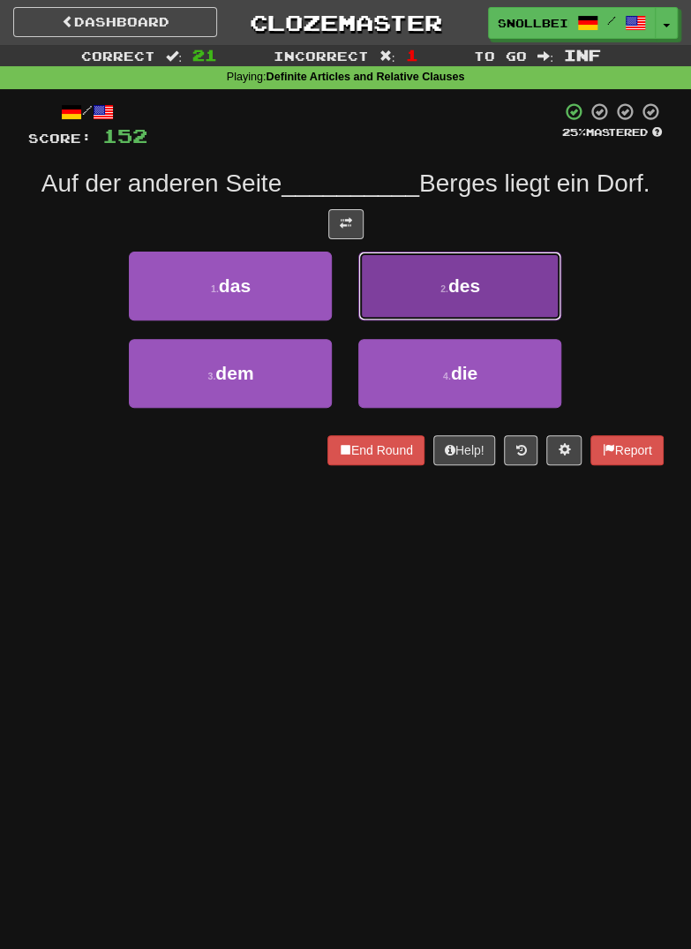
click at [429, 290] on button "2 . des" at bounding box center [459, 286] width 203 height 69
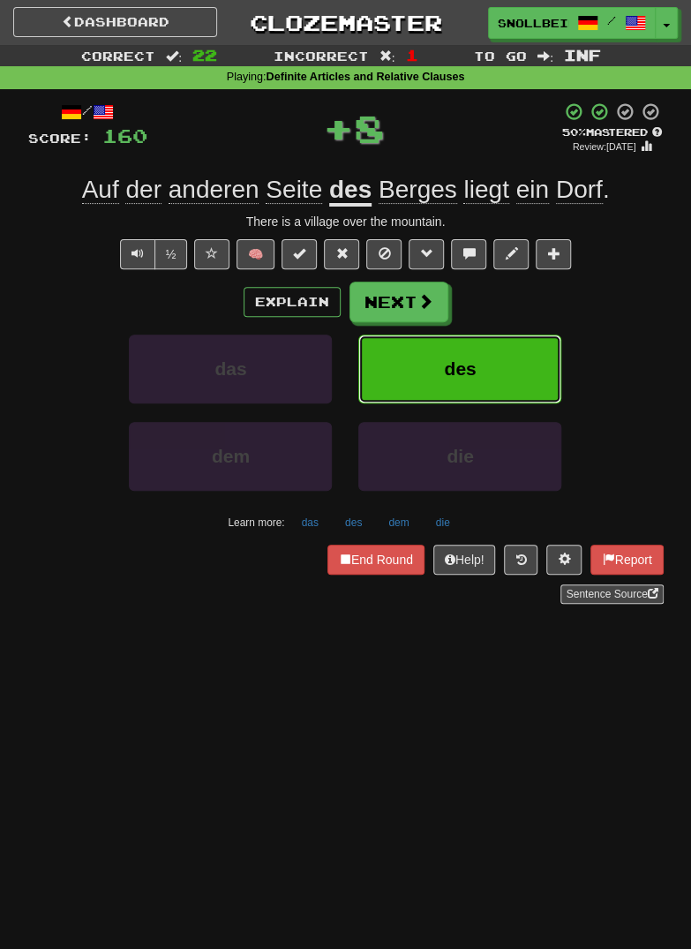
click at [439, 356] on button "des" at bounding box center [459, 369] width 203 height 69
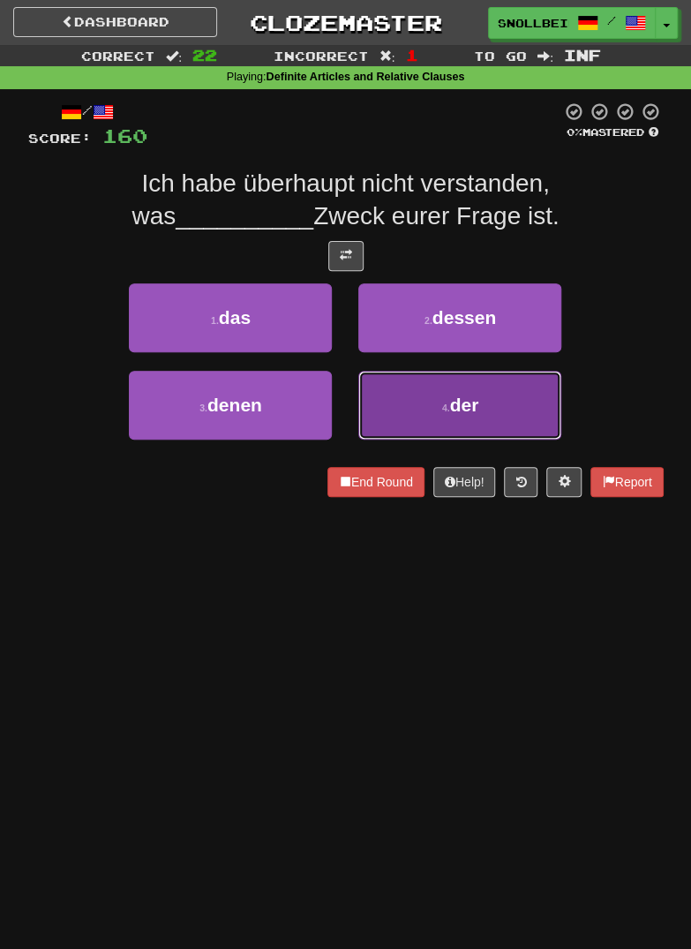
click at [446, 407] on small "4 ." at bounding box center [446, 407] width 8 height 11
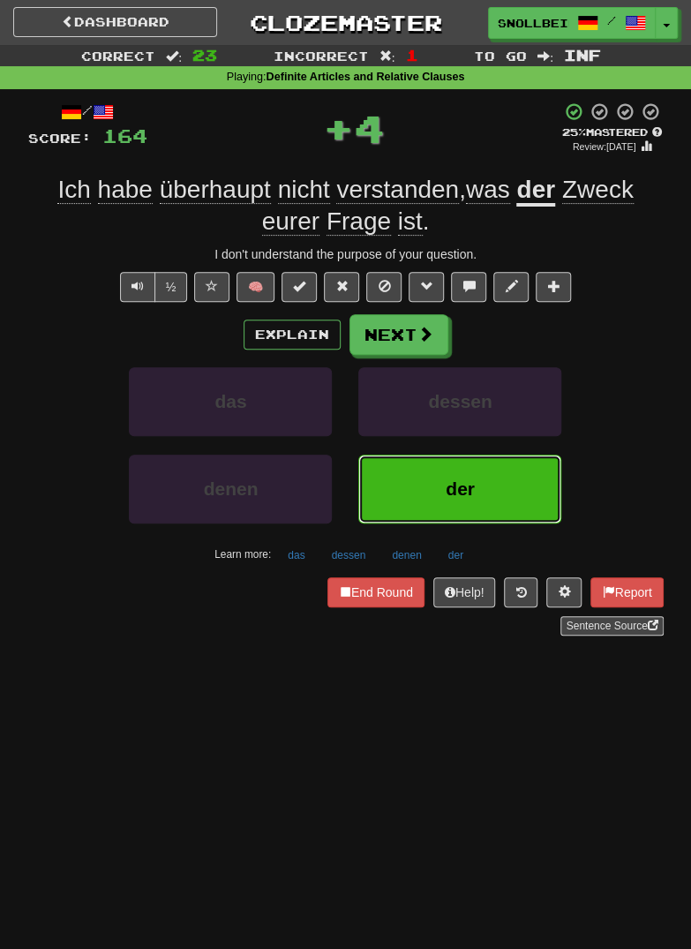
click at [437, 465] on button "der" at bounding box center [459, 489] width 203 height 69
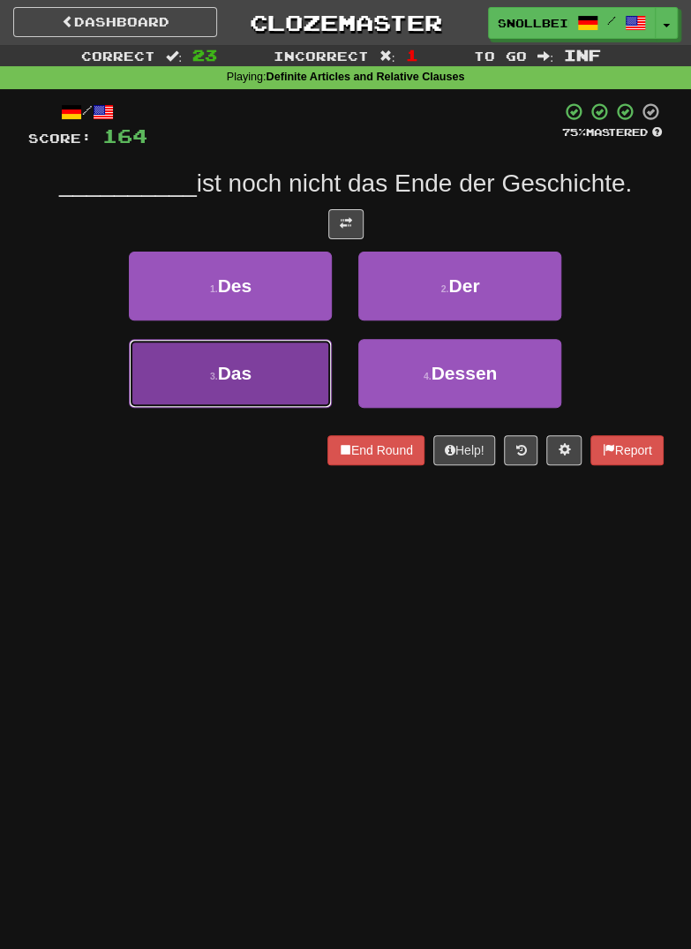
click at [274, 372] on button "3 . Das" at bounding box center [230, 373] width 203 height 69
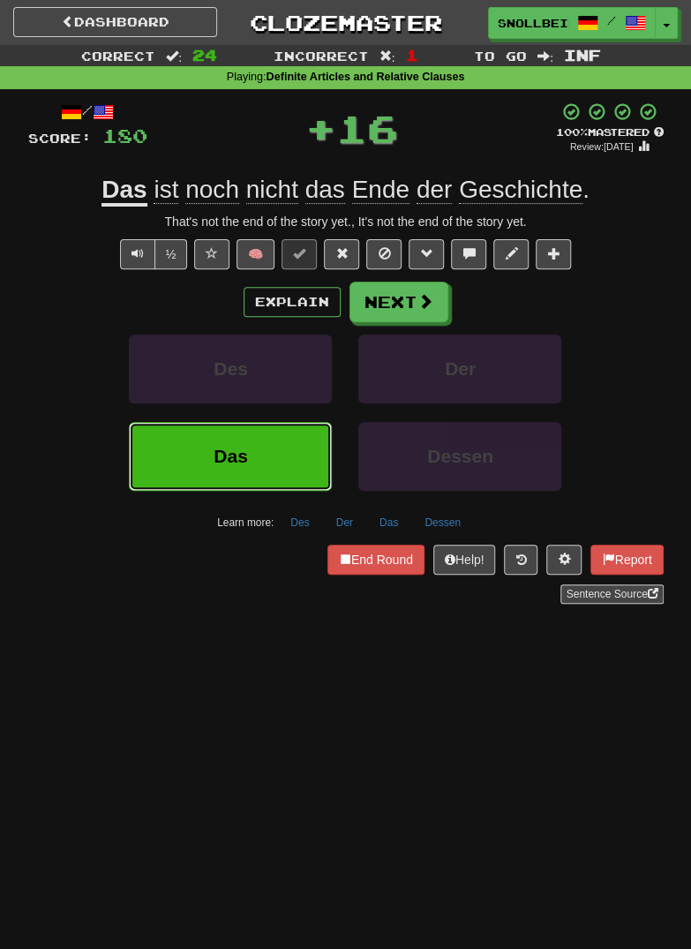
click at [299, 455] on button "Das" at bounding box center [230, 456] width 203 height 69
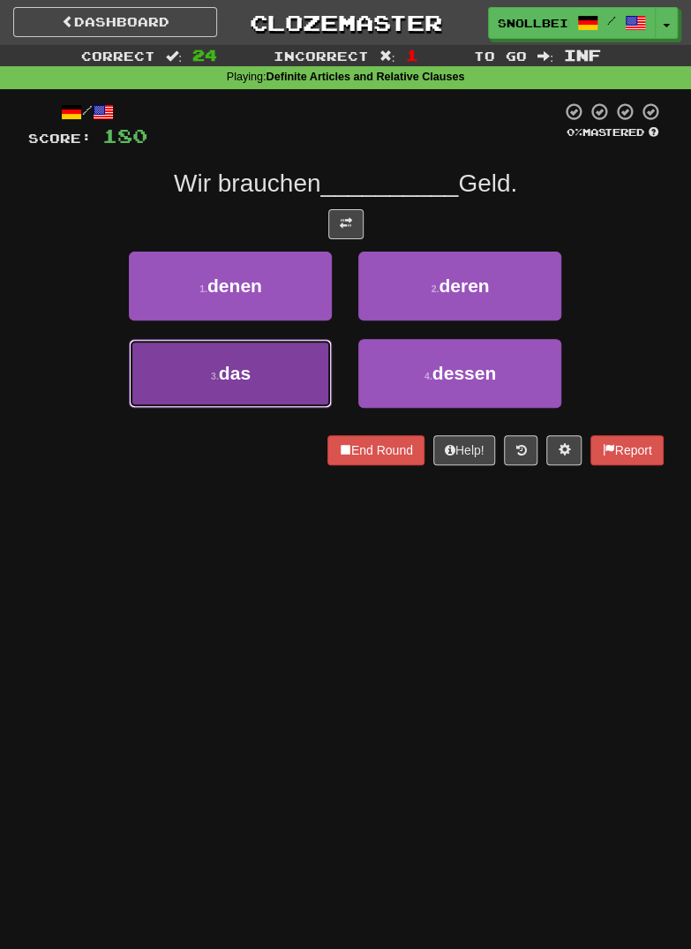
click at [274, 363] on button "3 . das" at bounding box center [230, 373] width 203 height 69
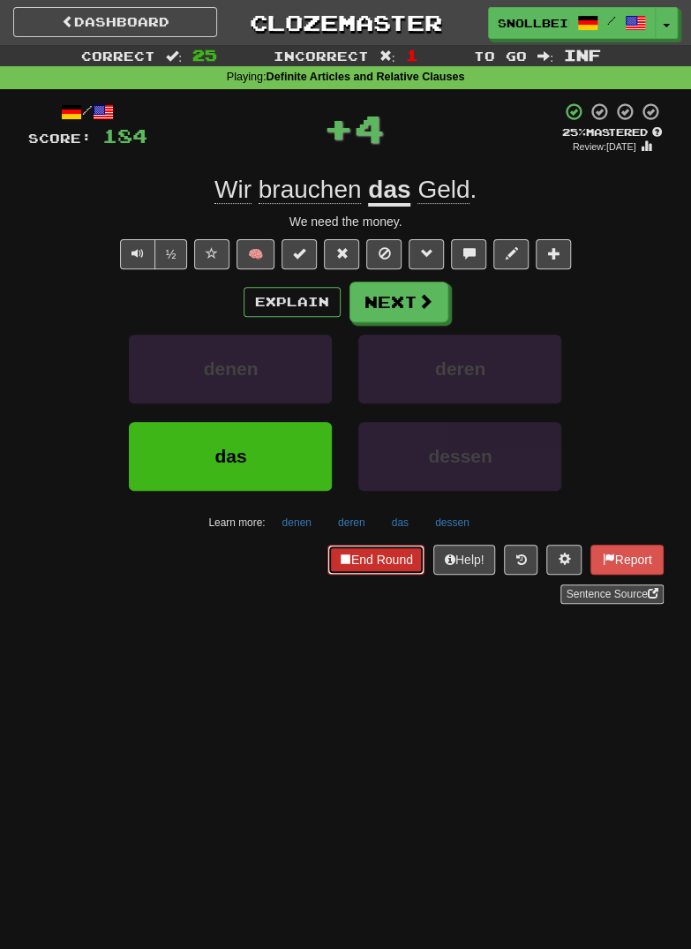
click at [375, 566] on button "End Round" at bounding box center [375, 560] width 97 height 30
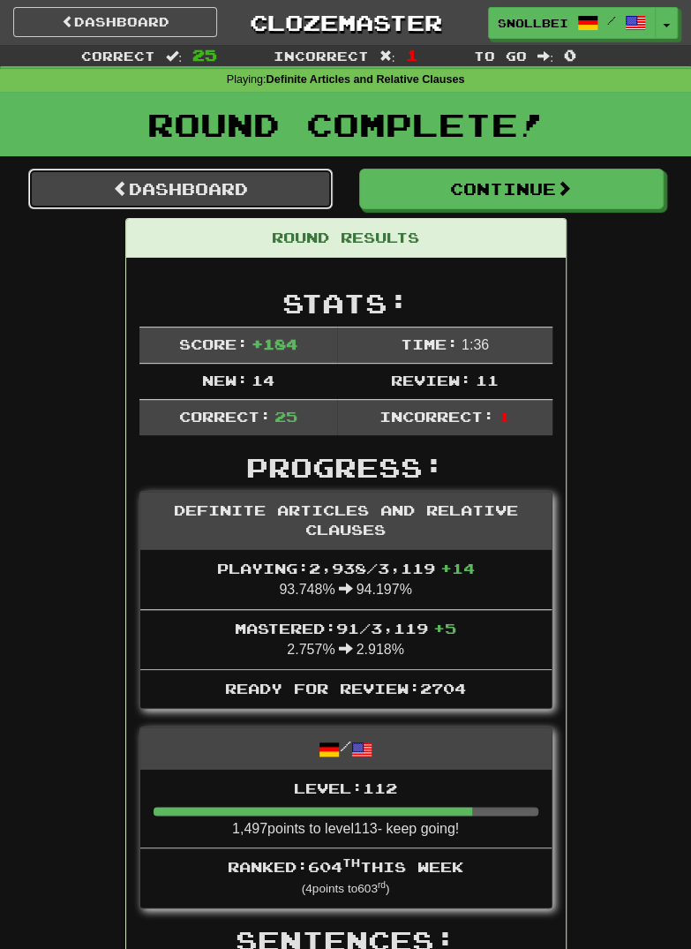
click at [206, 199] on link "Dashboard" at bounding box center [180, 189] width 305 height 41
